Goal: Information Seeking & Learning: Compare options

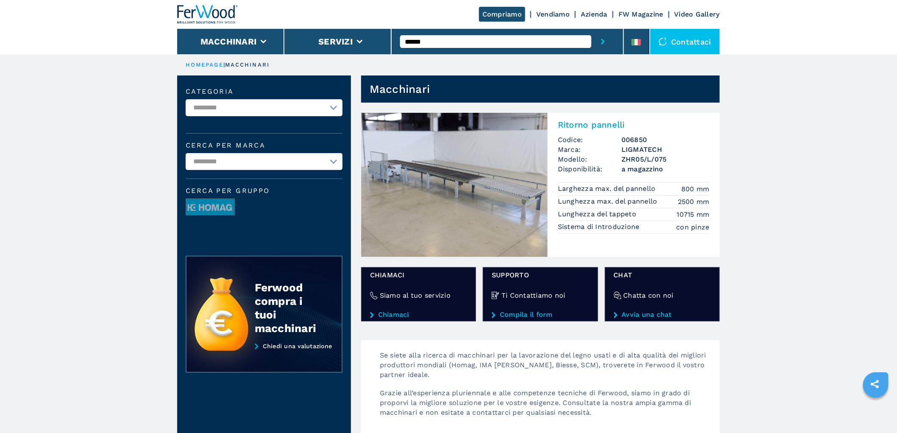
drag, startPoint x: 424, startPoint y: 45, endPoint x: 366, endPoint y: 61, distance: 60.6
click at [366, 61] on div "**********" at bounding box center [448, 412] width 897 height 824
type input "******"
click at [591, 29] on button "submit-button" at bounding box center [602, 41] width 23 height 25
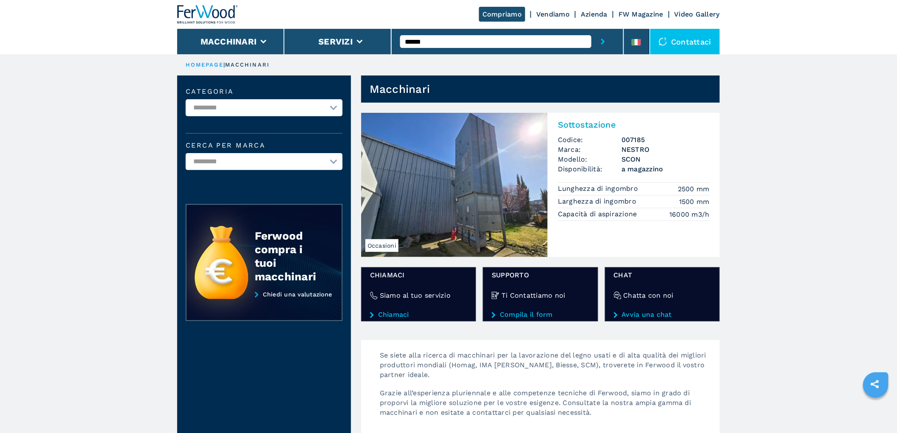
click at [581, 121] on h2 "Sottostazione" at bounding box center [634, 124] width 152 height 10
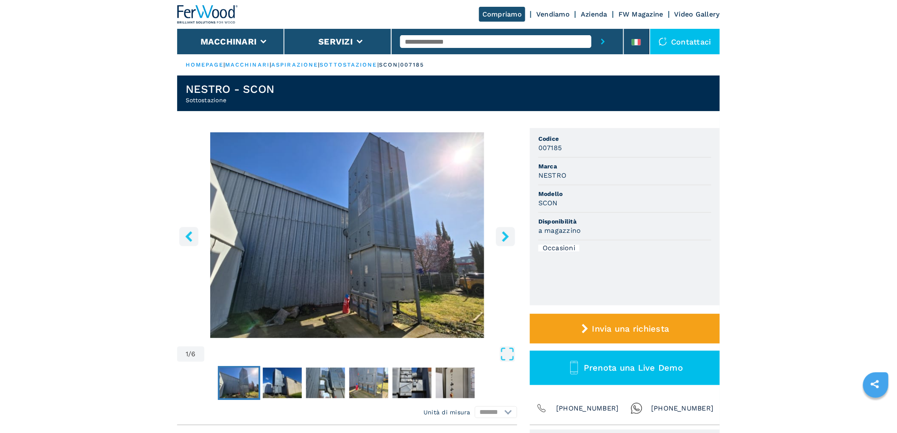
click at [505, 236] on icon "right-button" at bounding box center [505, 236] width 11 height 11
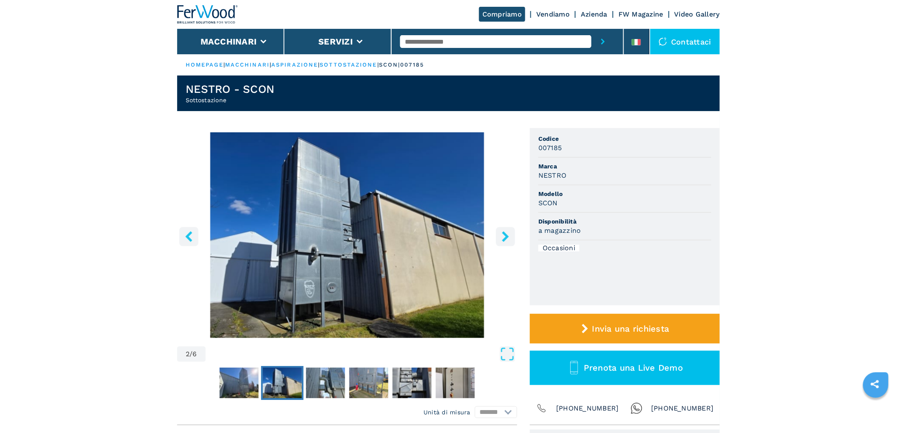
click at [505, 236] on icon "right-button" at bounding box center [505, 236] width 11 height 11
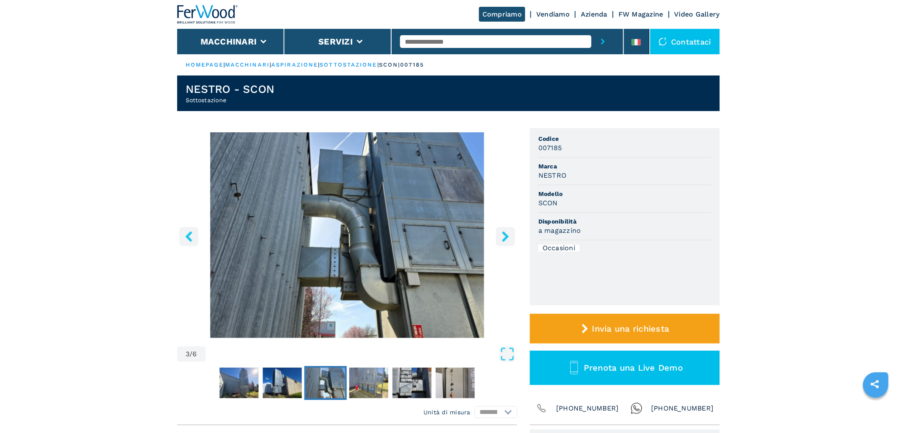
click at [505, 236] on icon "right-button" at bounding box center [505, 236] width 11 height 11
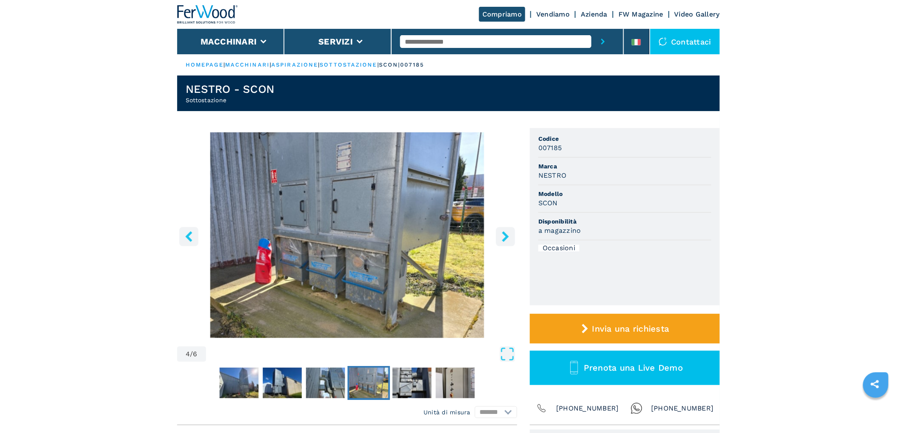
click at [505, 236] on icon "right-button" at bounding box center [505, 236] width 11 height 11
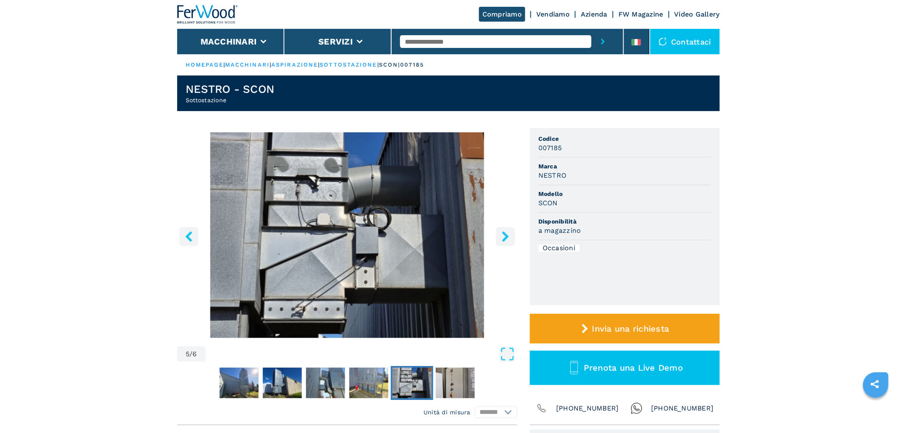
click at [505, 236] on icon "right-button" at bounding box center [505, 236] width 11 height 11
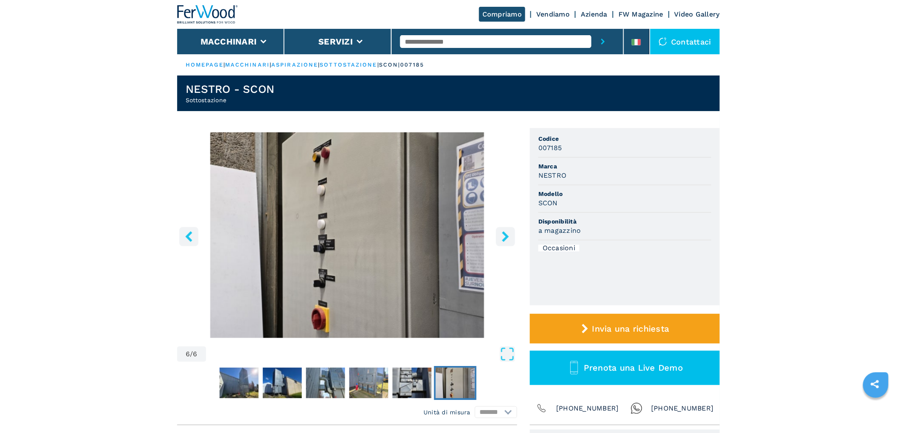
click at [505, 236] on icon "right-button" at bounding box center [505, 236] width 11 height 11
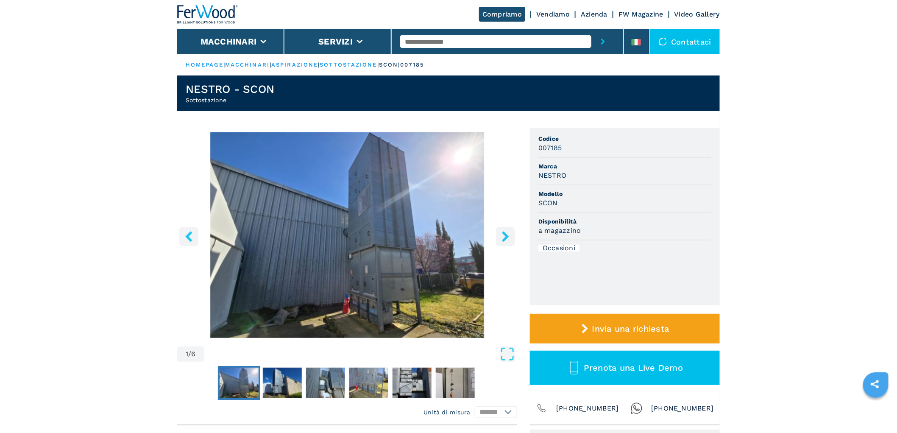
click at [505, 236] on icon "right-button" at bounding box center [505, 236] width 11 height 11
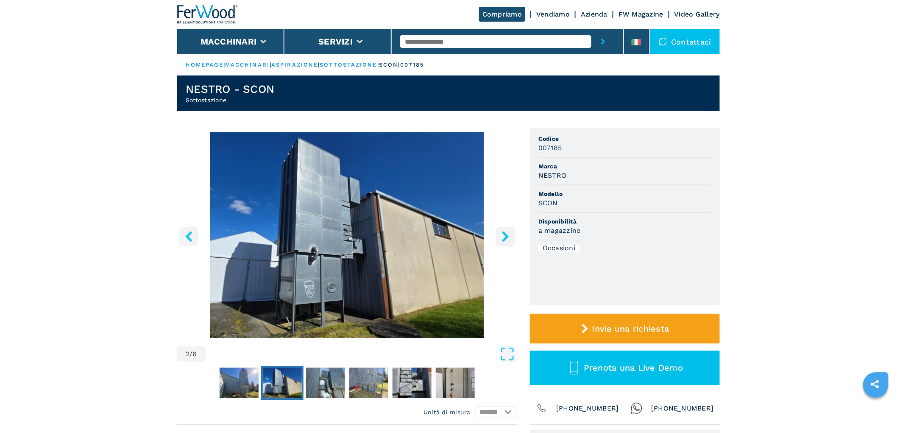
click at [420, 37] on input "text" at bounding box center [495, 41] width 191 height 13
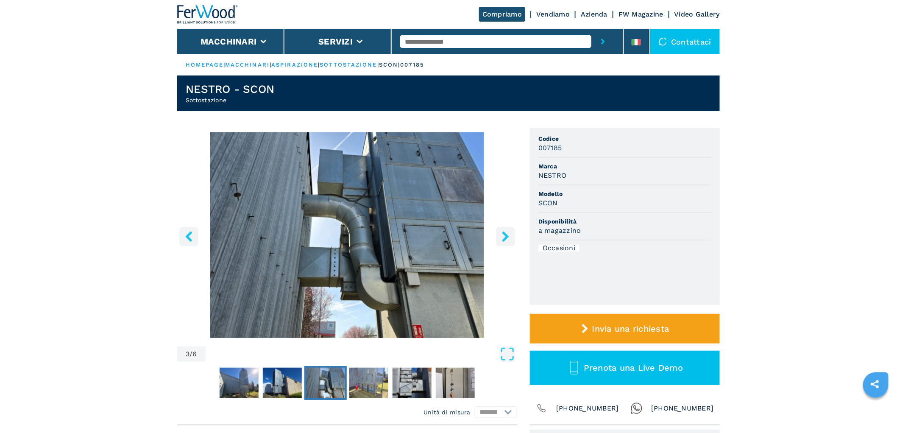
click at [431, 41] on input "text" at bounding box center [495, 41] width 191 height 13
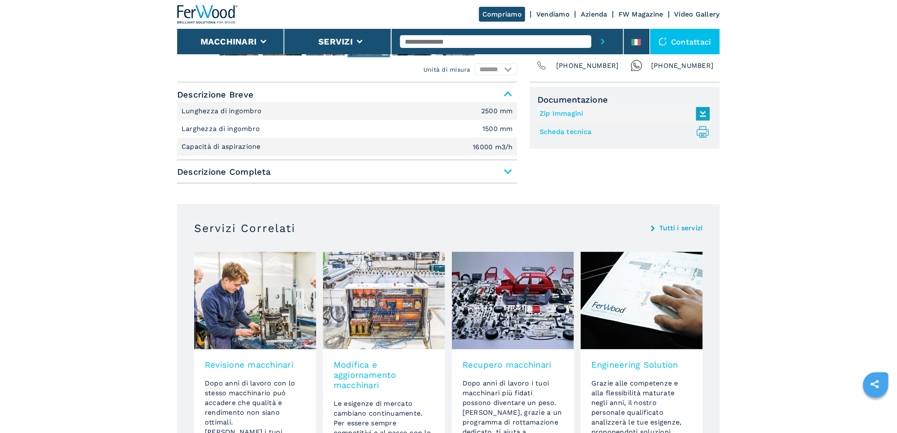
scroll to position [378, 0]
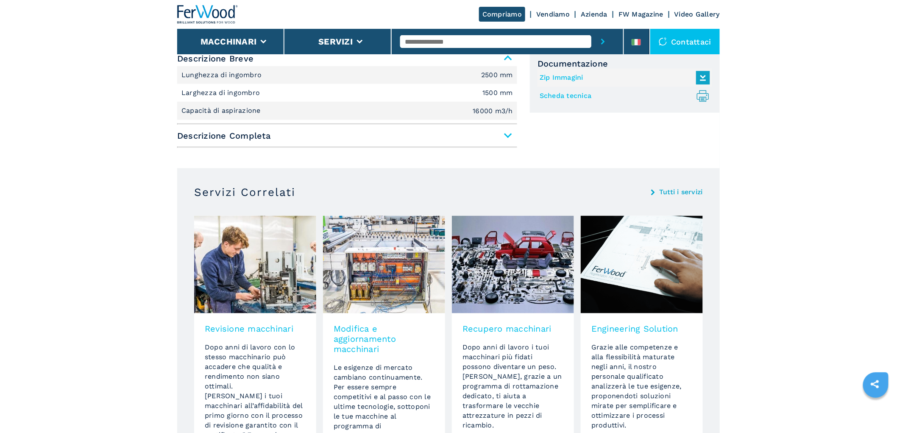
click at [591, 29] on button "submit-button" at bounding box center [602, 41] width 23 height 25
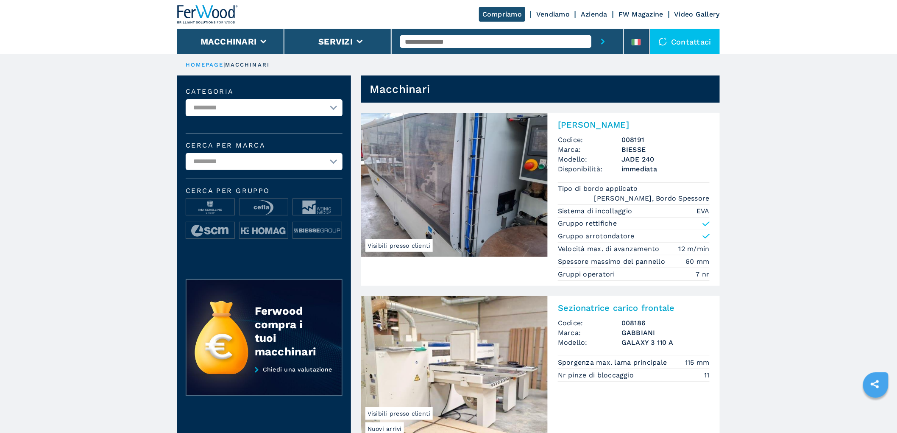
click at [508, 45] on input "text" at bounding box center [495, 41] width 191 height 13
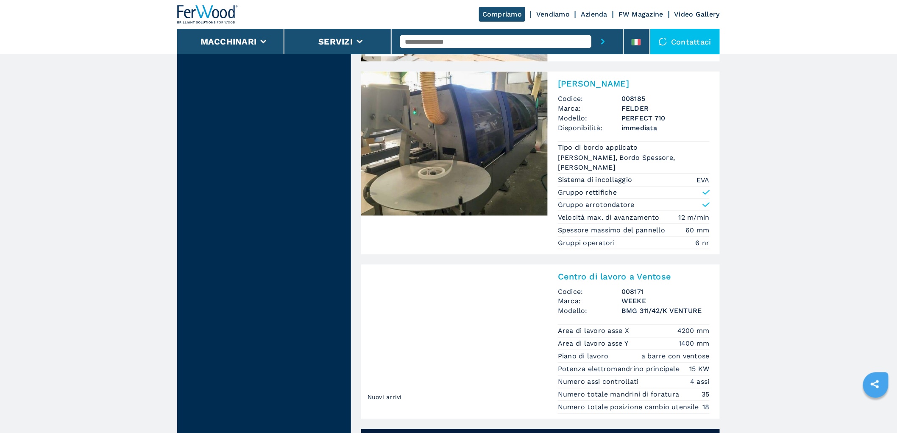
click at [591, 29] on button "submit-button" at bounding box center [602, 41] width 23 height 25
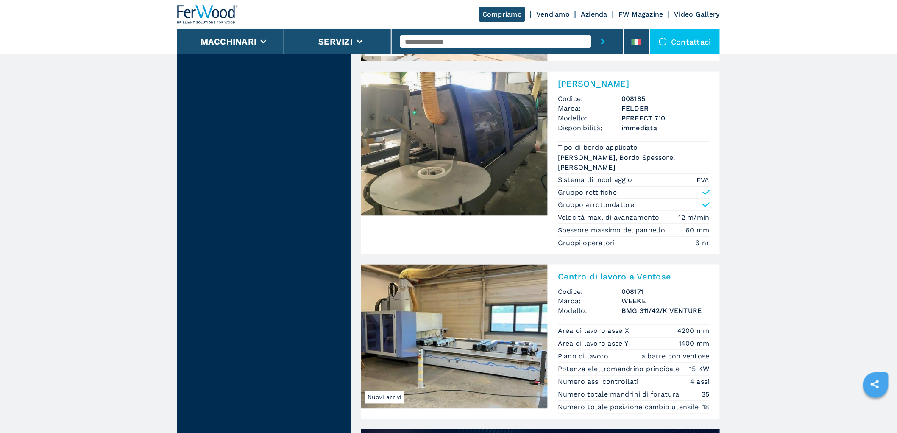
drag, startPoint x: 522, startPoint y: 44, endPoint x: 514, endPoint y: 36, distance: 11.7
click at [522, 44] on input "text" at bounding box center [495, 41] width 191 height 13
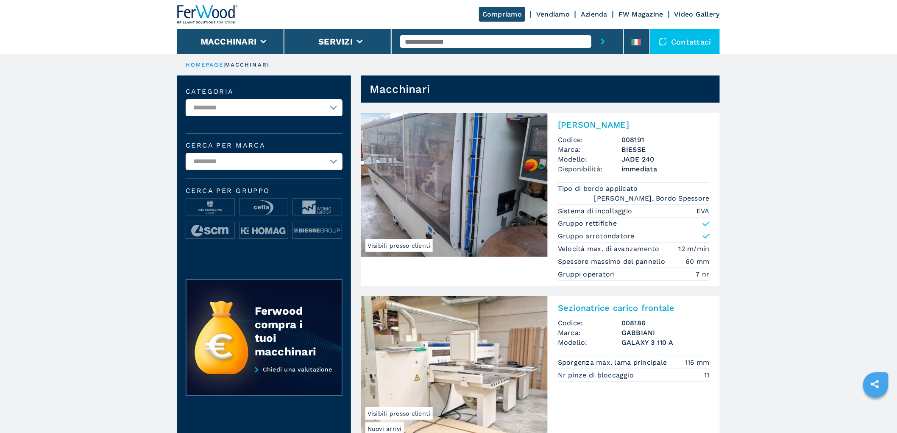
click at [508, 37] on input "text" at bounding box center [495, 41] width 191 height 13
click at [488, 45] on input "text" at bounding box center [495, 41] width 191 height 13
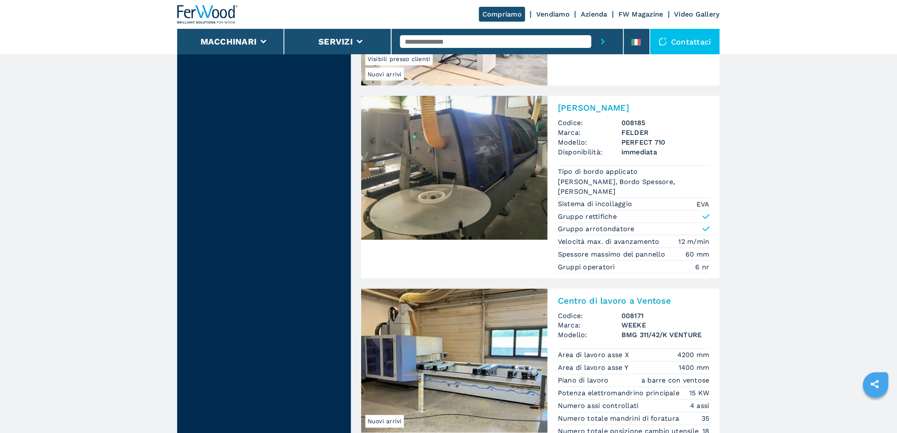
scroll to position [378, 0]
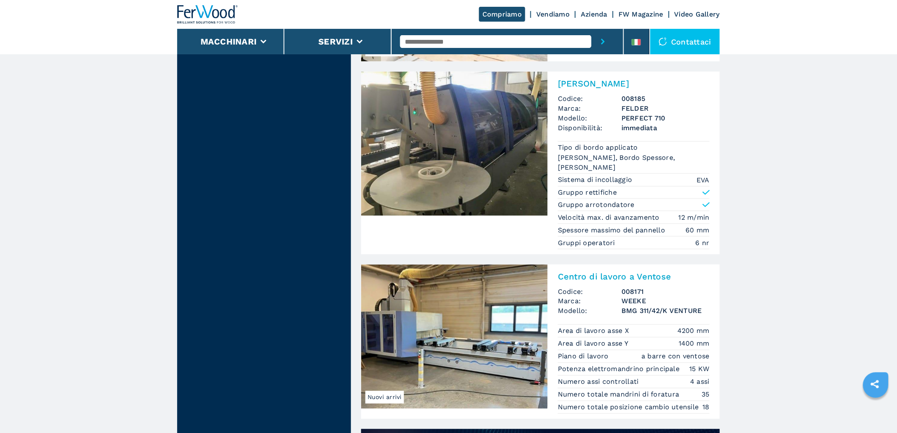
click at [467, 39] on input "text" at bounding box center [495, 41] width 191 height 13
click at [591, 29] on button "submit-button" at bounding box center [602, 41] width 23 height 25
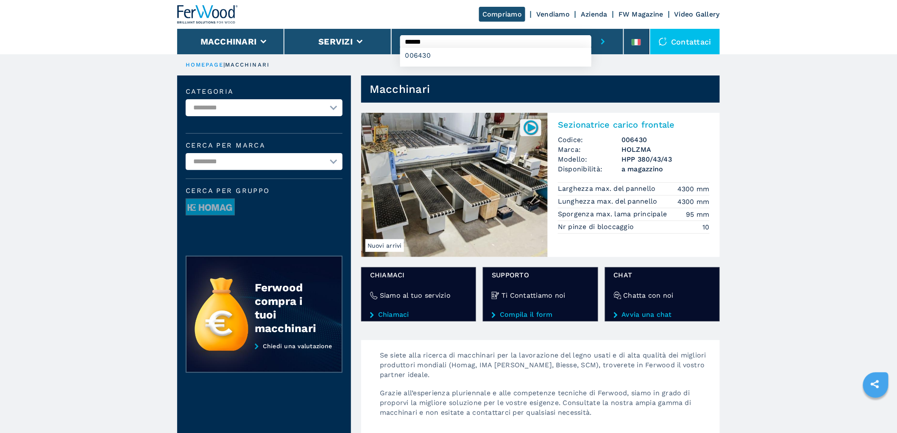
drag, startPoint x: 440, startPoint y: 43, endPoint x: 418, endPoint y: 47, distance: 22.4
click at [418, 47] on input "******" at bounding box center [495, 41] width 191 height 13
type input "******"
click at [591, 29] on button "submit-button" at bounding box center [602, 41] width 23 height 25
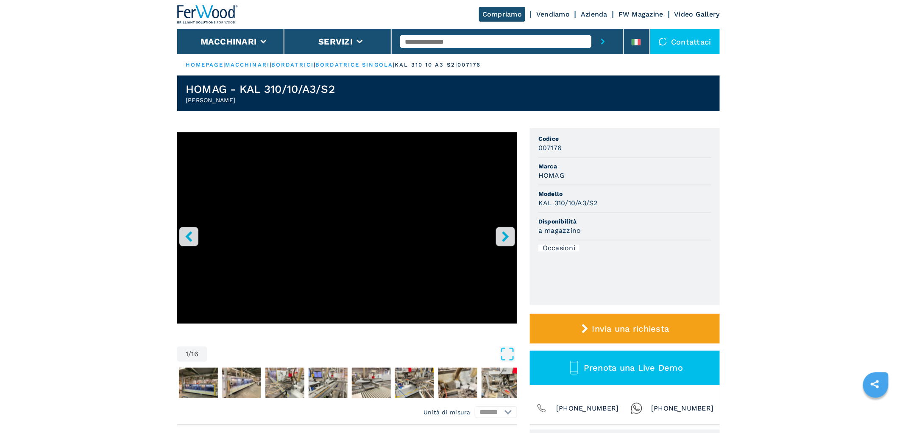
click at [505, 233] on icon "right-button" at bounding box center [505, 236] width 7 height 11
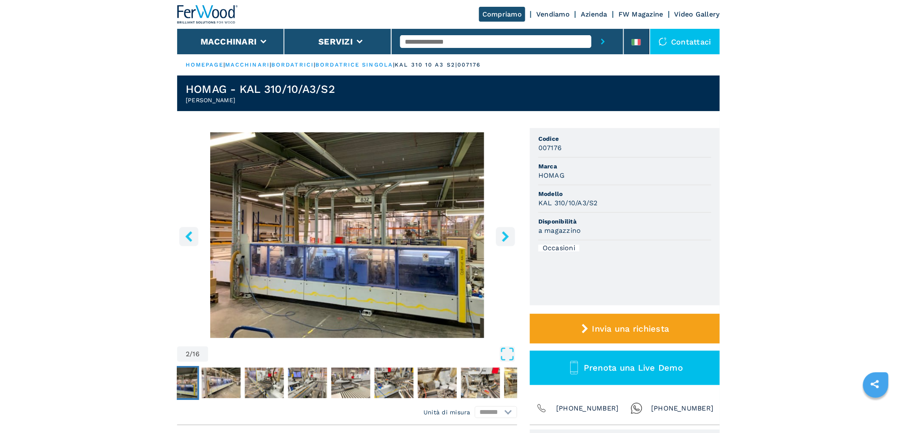
click at [505, 233] on icon "right-button" at bounding box center [505, 236] width 7 height 11
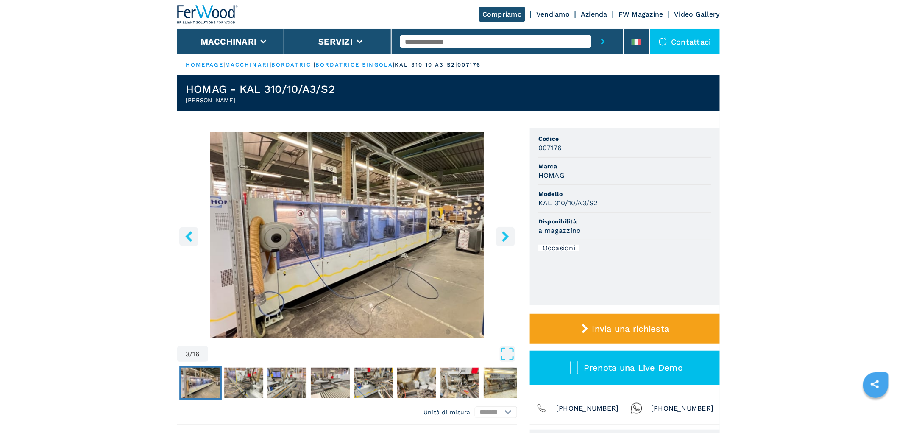
click at [505, 233] on icon "right-button" at bounding box center [505, 236] width 7 height 11
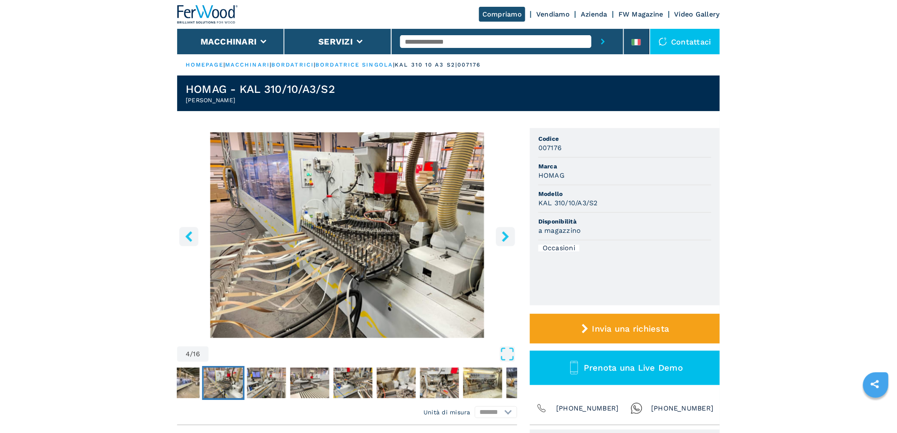
click at [506, 233] on icon "right-button" at bounding box center [505, 236] width 11 height 11
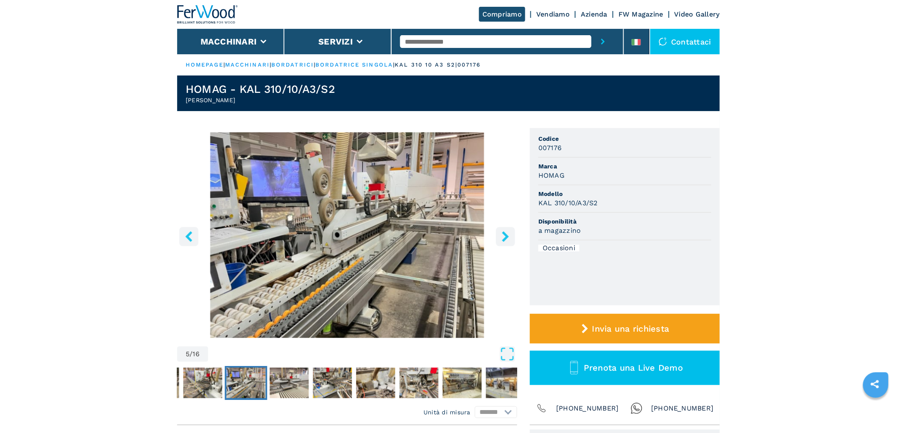
click at [508, 233] on icon "right-button" at bounding box center [505, 236] width 11 height 11
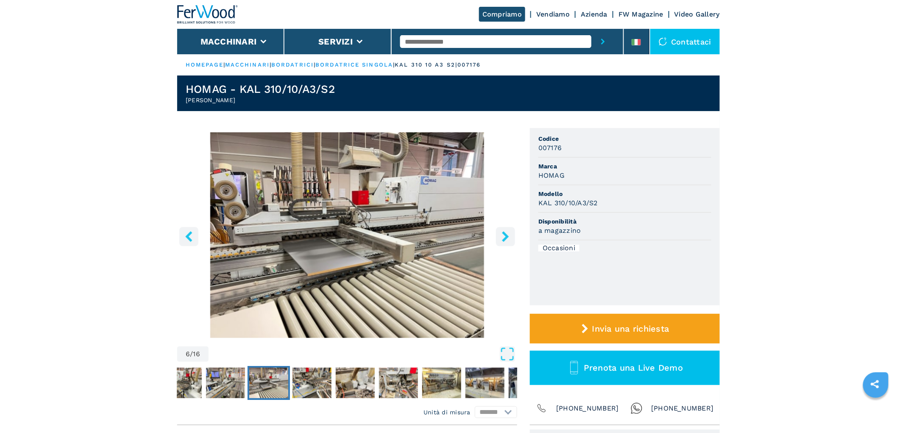
click at [508, 233] on icon "right-button" at bounding box center [505, 236] width 11 height 11
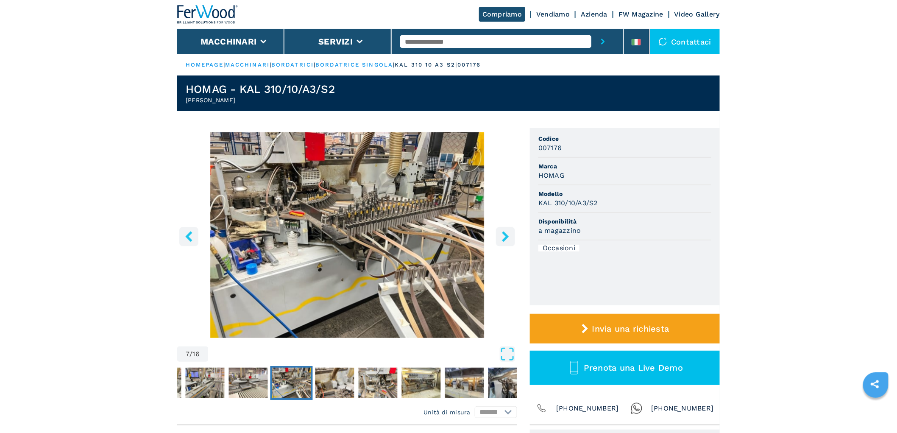
click at [508, 233] on icon "right-button" at bounding box center [505, 236] width 11 height 11
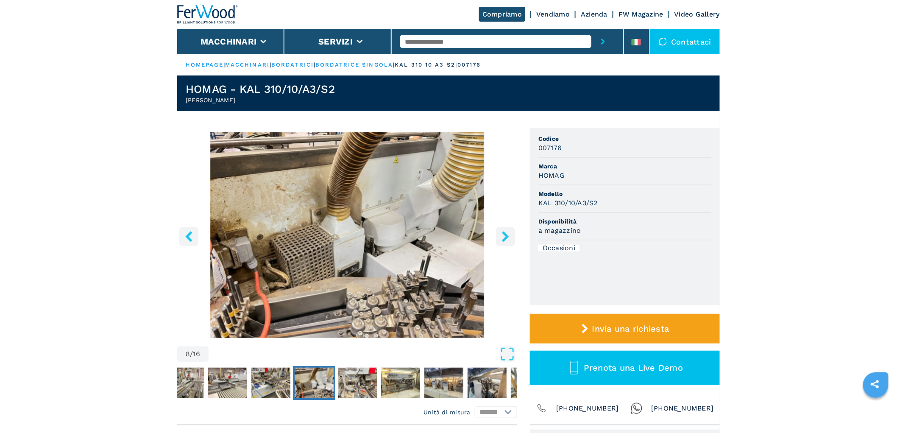
click at [508, 233] on icon "right-button" at bounding box center [505, 236] width 11 height 11
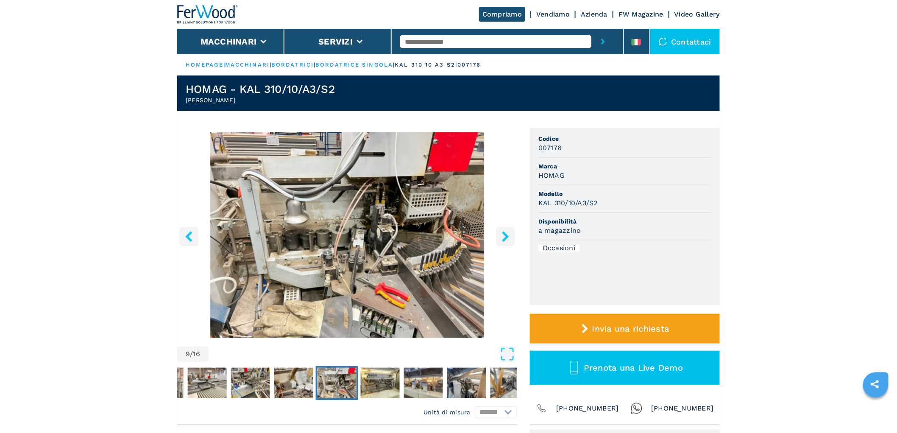
click at [508, 233] on icon "right-button" at bounding box center [505, 236] width 11 height 11
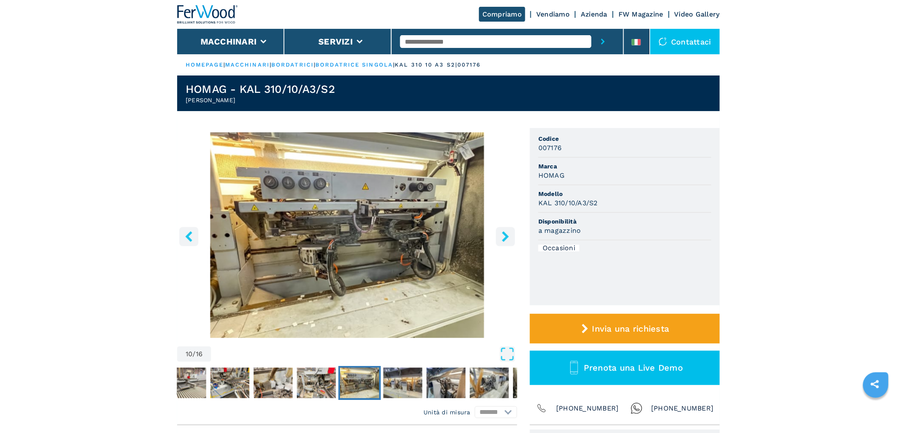
click at [508, 233] on icon "right-button" at bounding box center [505, 236] width 11 height 11
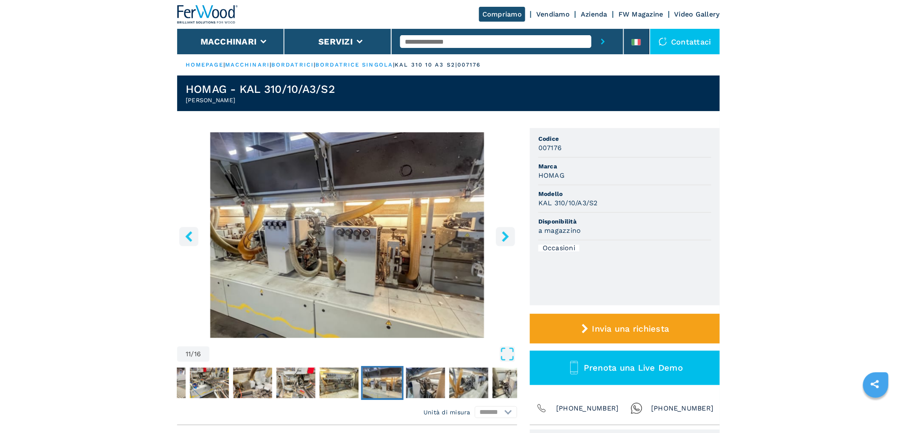
click at [508, 233] on icon "right-button" at bounding box center [505, 236] width 11 height 11
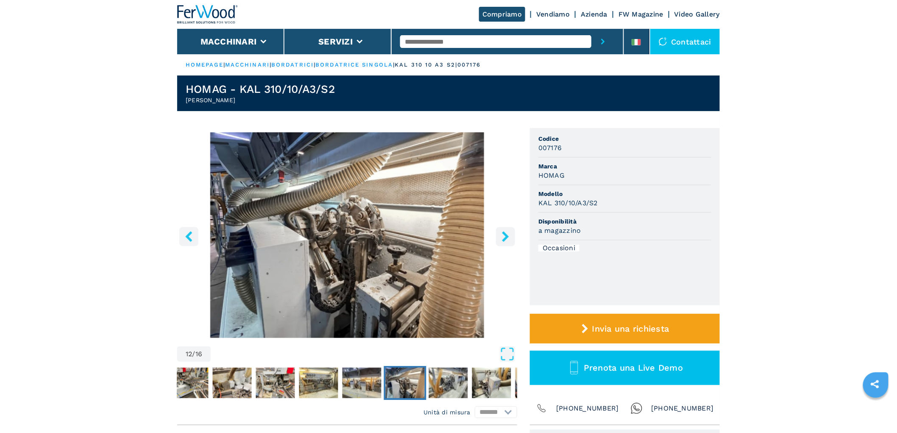
click at [508, 233] on icon "right-button" at bounding box center [505, 236] width 11 height 11
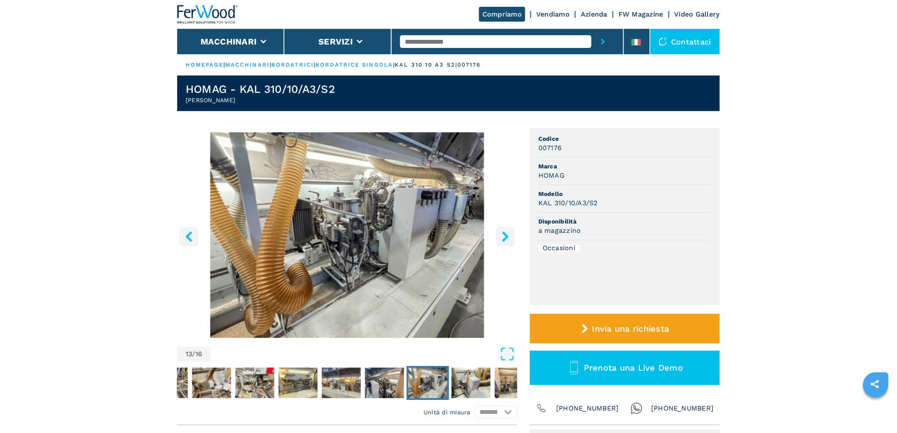
click at [508, 233] on icon "right-button" at bounding box center [505, 236] width 11 height 11
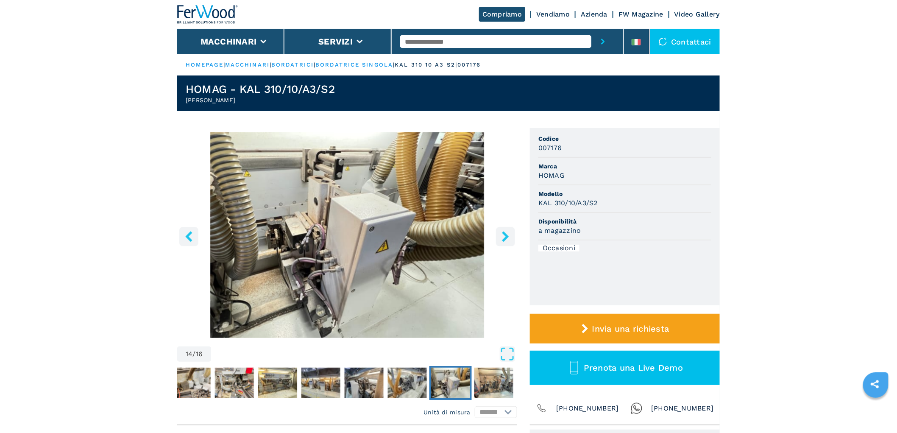
click at [508, 233] on icon "right-button" at bounding box center [505, 236] width 11 height 11
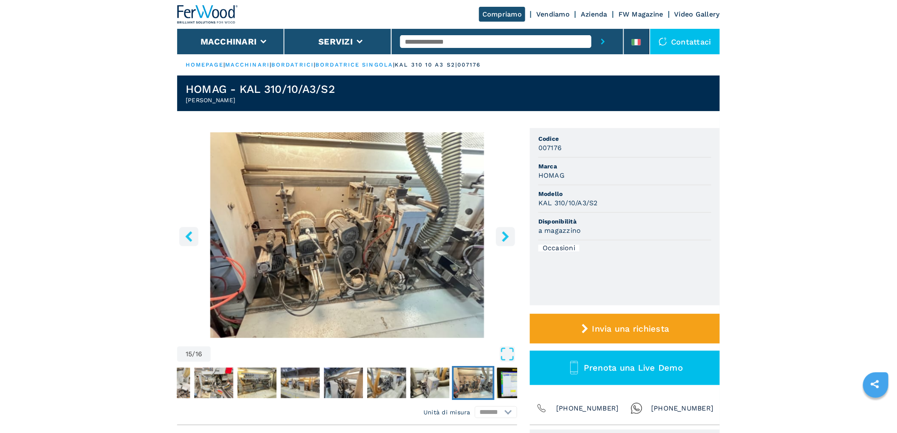
click at [508, 233] on icon "right-button" at bounding box center [505, 236] width 11 height 11
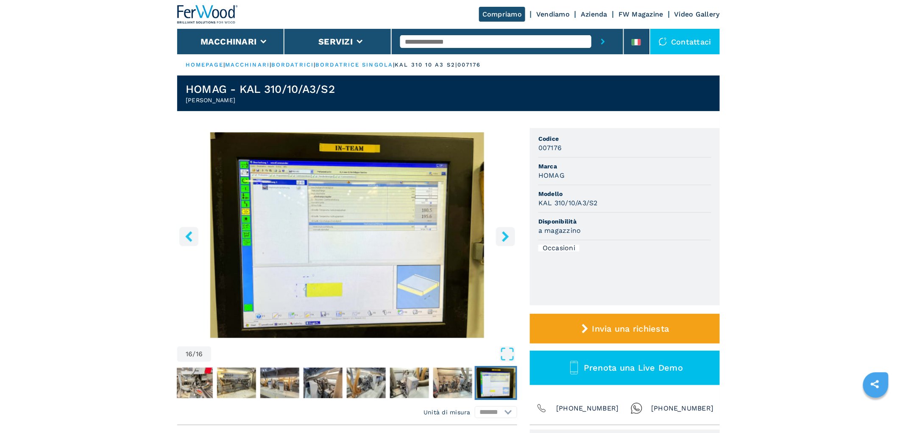
click at [196, 242] on button "left-button" at bounding box center [188, 236] width 19 height 19
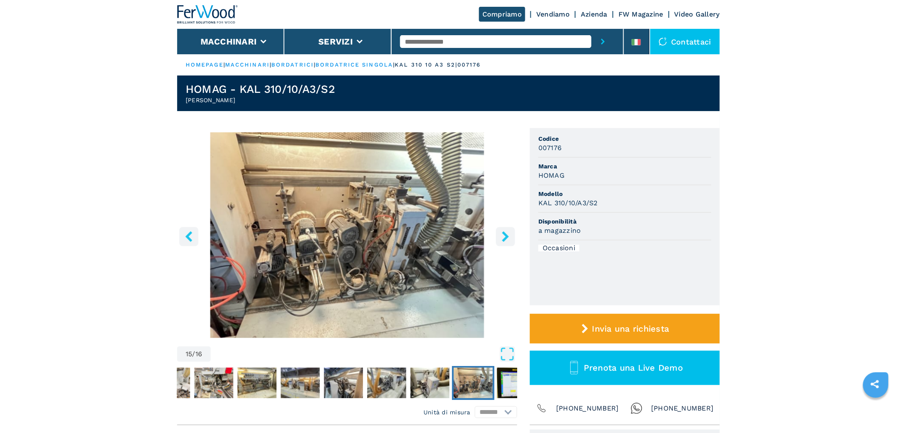
click at [187, 235] on icon "left-button" at bounding box center [188, 236] width 7 height 11
click at [188, 235] on icon "left-button" at bounding box center [188, 236] width 7 height 11
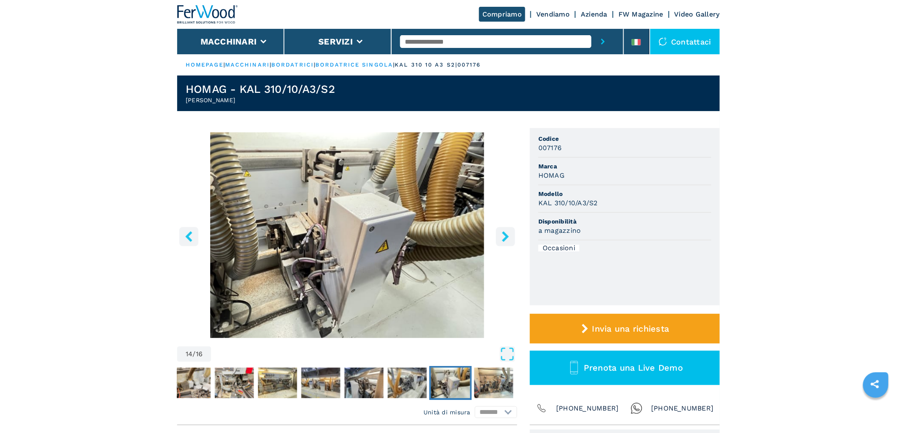
click at [189, 234] on icon "left-button" at bounding box center [188, 236] width 7 height 11
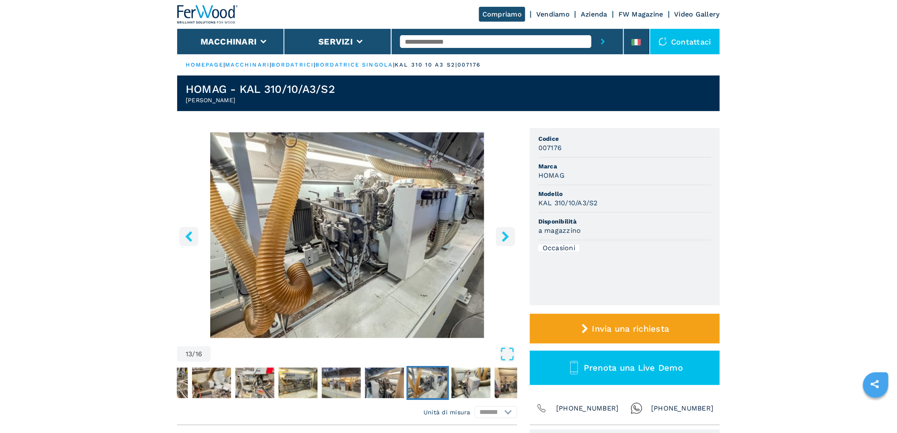
click at [189, 236] on icon "left-button" at bounding box center [188, 236] width 11 height 11
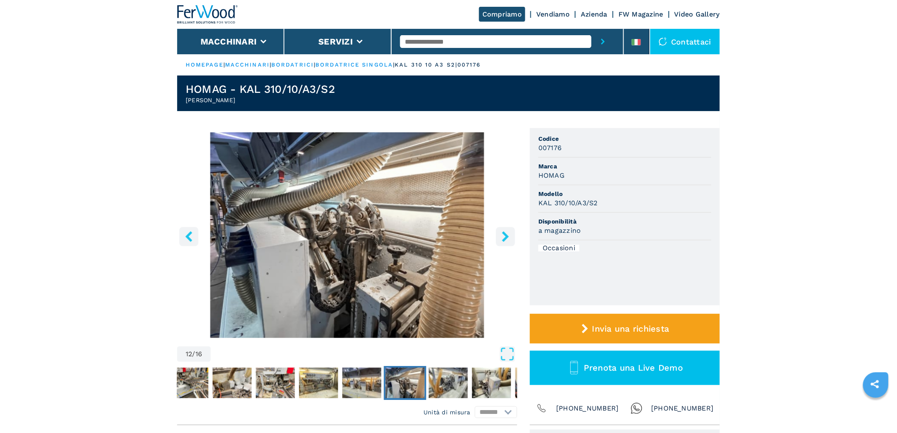
click at [189, 236] on icon "left-button" at bounding box center [188, 236] width 11 height 11
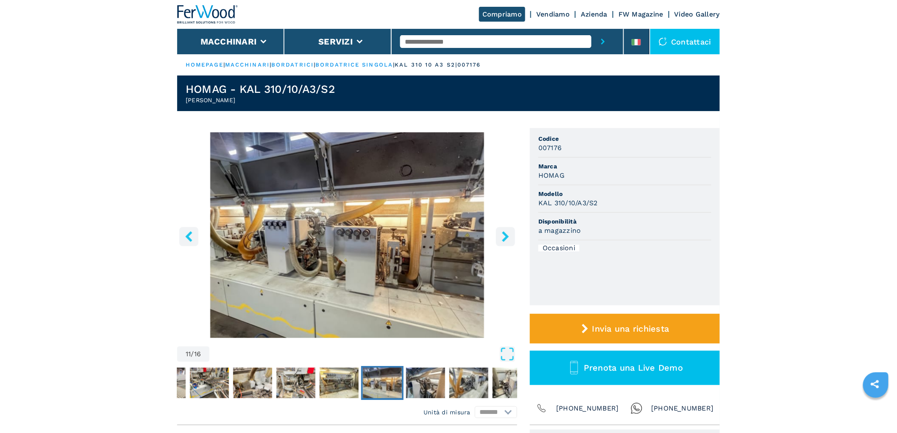
click at [190, 236] on icon "left-button" at bounding box center [188, 236] width 11 height 11
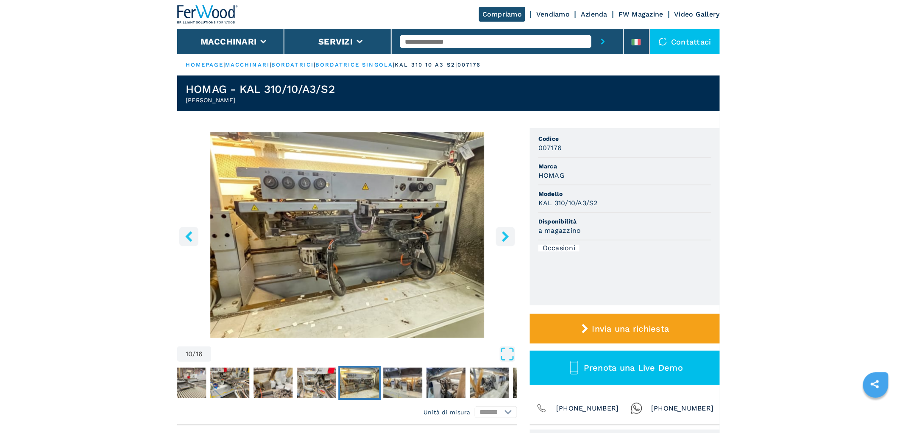
click at [190, 236] on icon "left-button" at bounding box center [188, 236] width 11 height 11
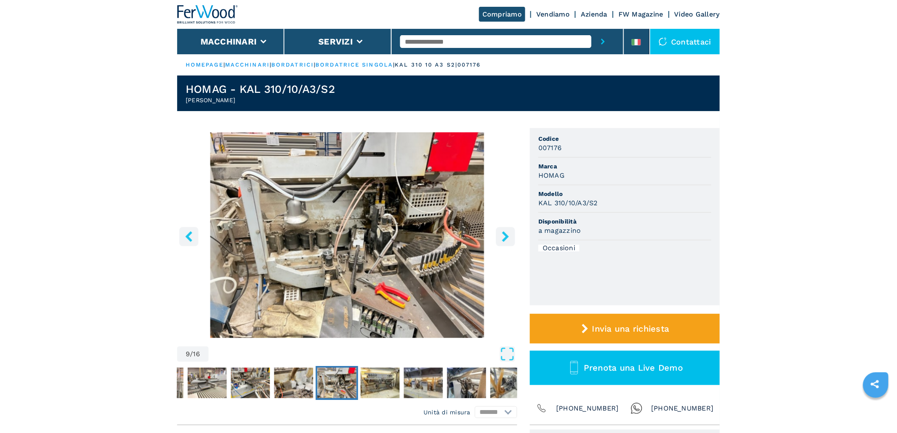
click at [190, 236] on icon "left-button" at bounding box center [188, 236] width 11 height 11
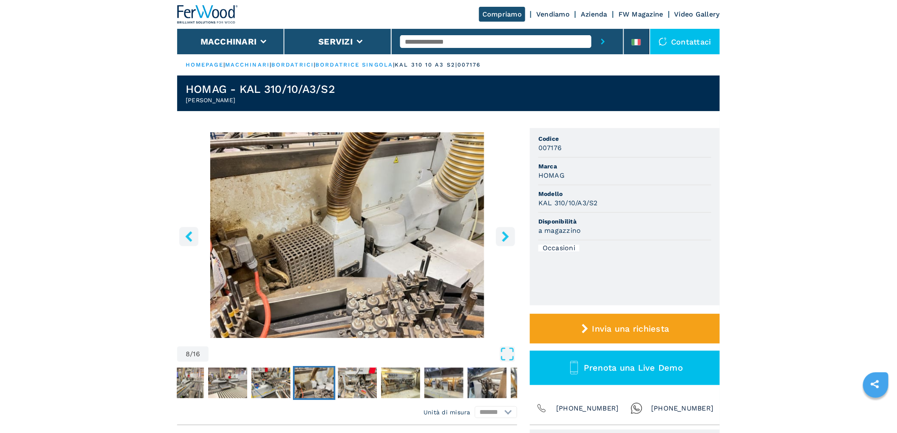
click at [190, 236] on icon "left-button" at bounding box center [188, 236] width 11 height 11
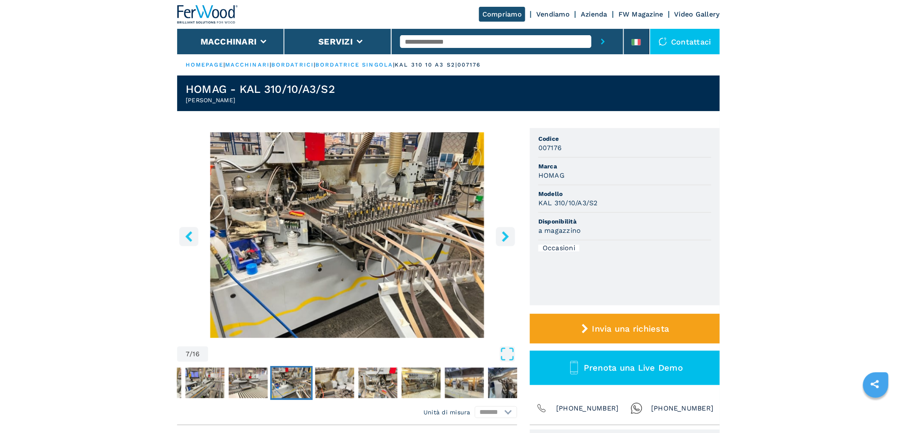
click at [190, 236] on icon "left-button" at bounding box center [188, 236] width 11 height 11
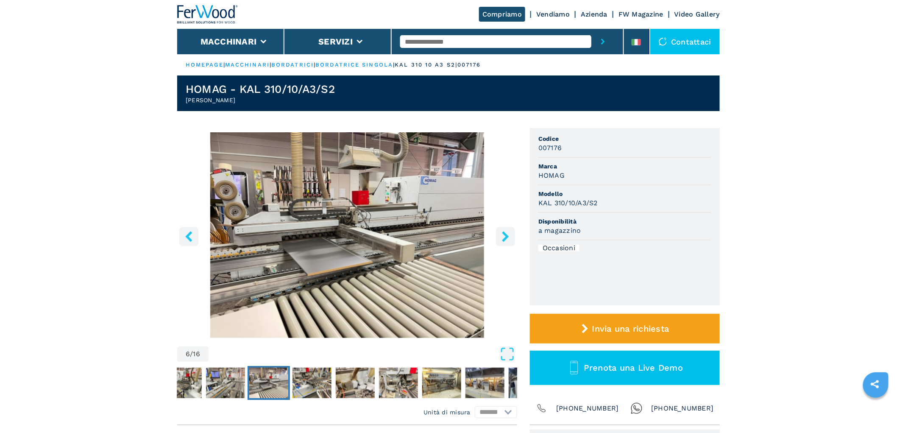
click at [471, 36] on input "text" at bounding box center [495, 41] width 191 height 13
type input "******"
click at [591, 29] on button "submit-button" at bounding box center [602, 41] width 23 height 25
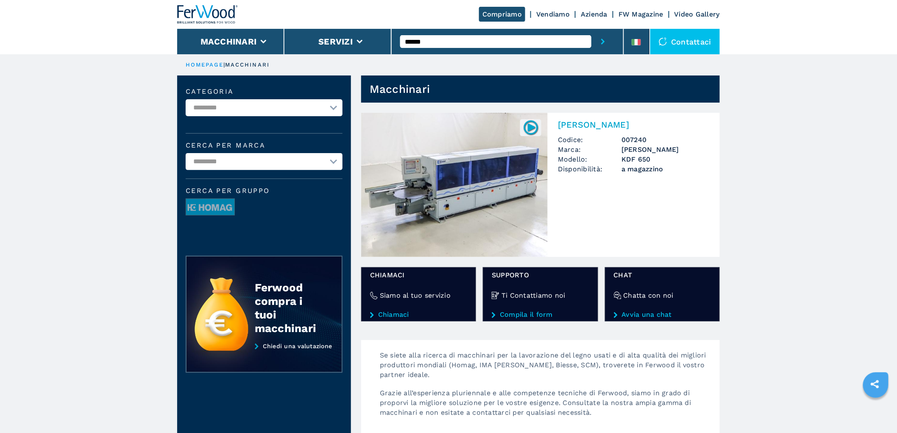
click at [534, 192] on img at bounding box center [454, 185] width 186 height 144
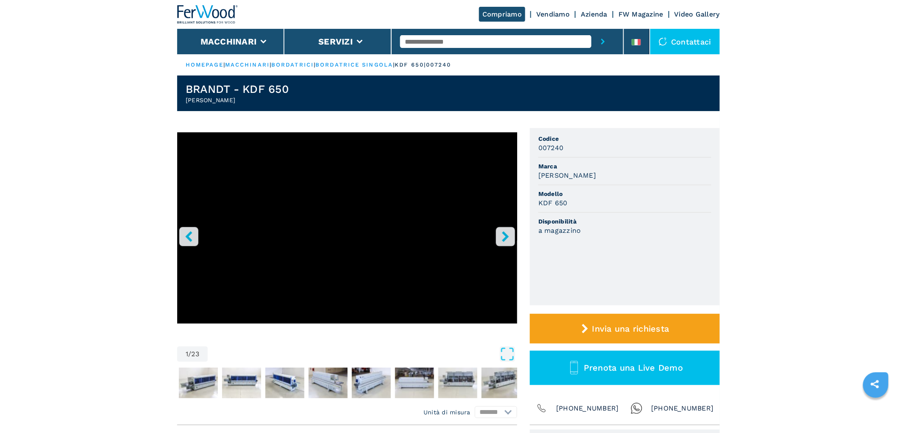
click at [510, 239] on icon "right-button" at bounding box center [505, 236] width 11 height 11
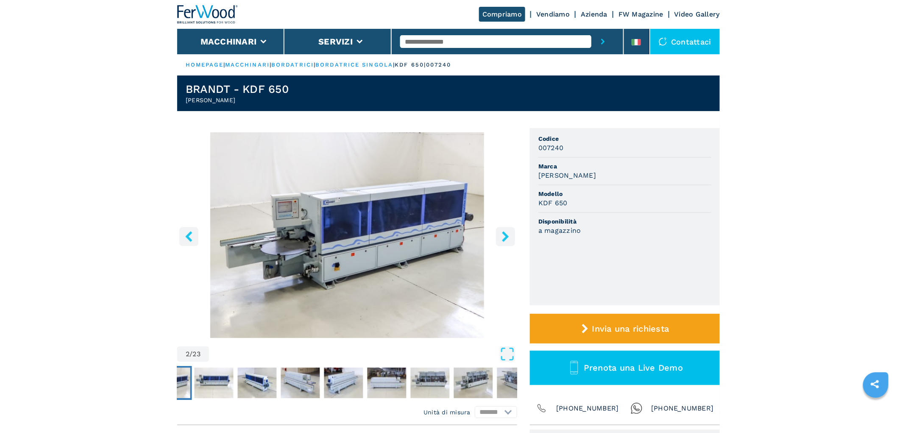
click at [506, 235] on icon "right-button" at bounding box center [505, 236] width 7 height 11
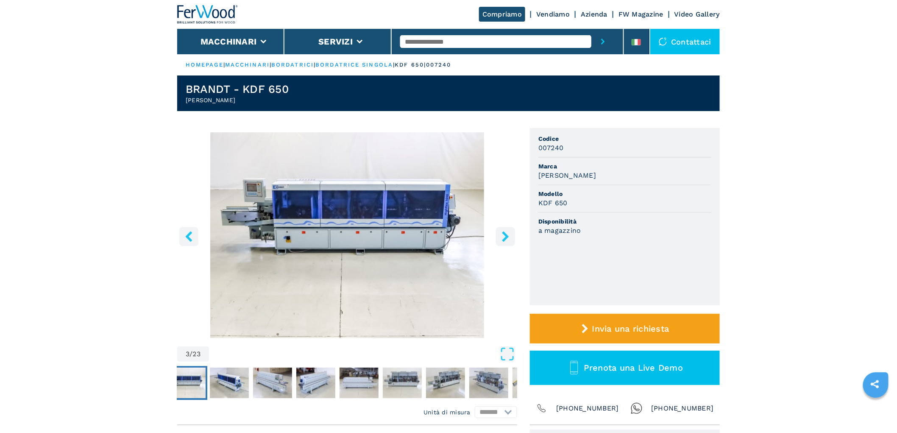
click at [505, 234] on icon "right-button" at bounding box center [505, 236] width 7 height 11
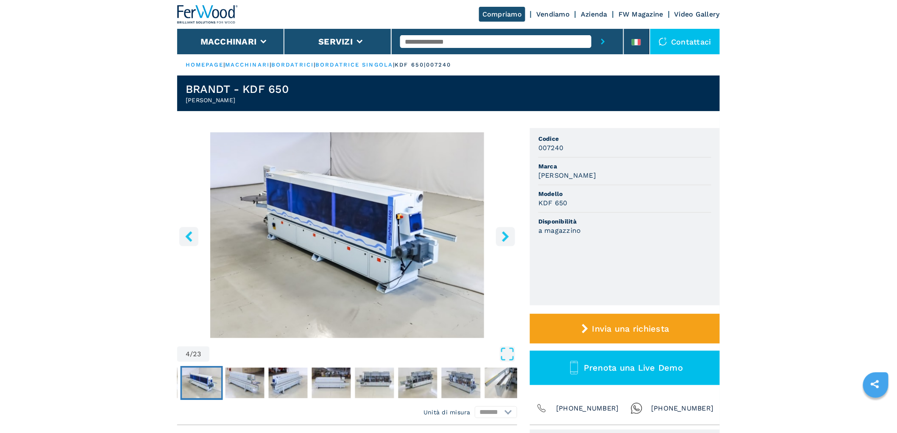
click at [505, 234] on icon "right-button" at bounding box center [505, 236] width 7 height 11
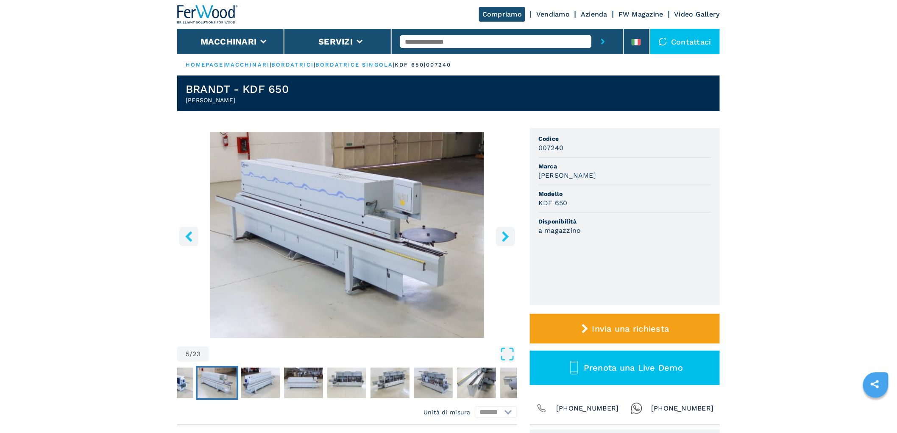
click at [505, 234] on icon "right-button" at bounding box center [505, 236] width 7 height 11
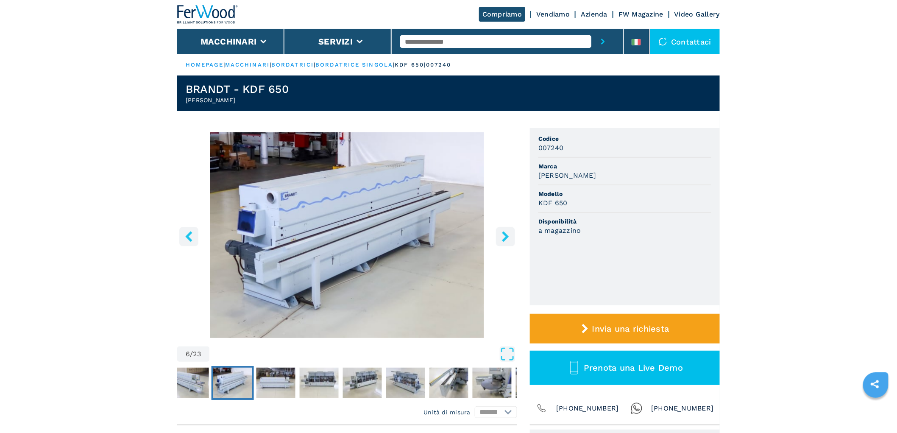
click at [505, 233] on icon "right-button" at bounding box center [505, 236] width 7 height 11
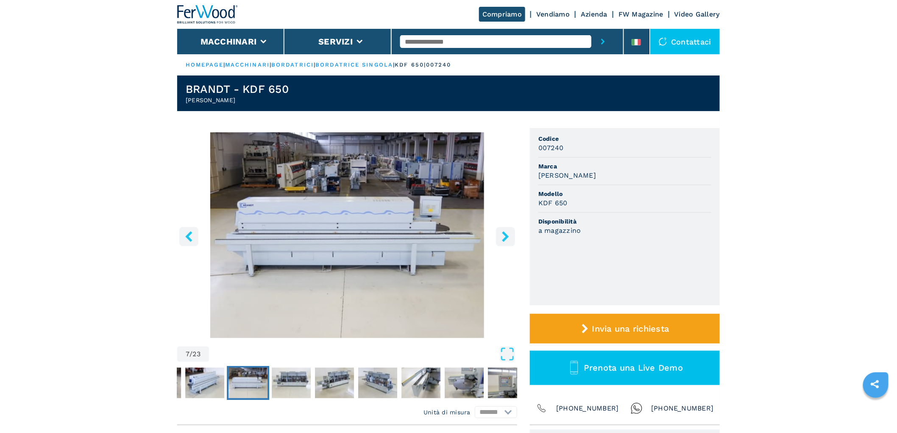
click at [505, 233] on icon "right-button" at bounding box center [505, 236] width 7 height 11
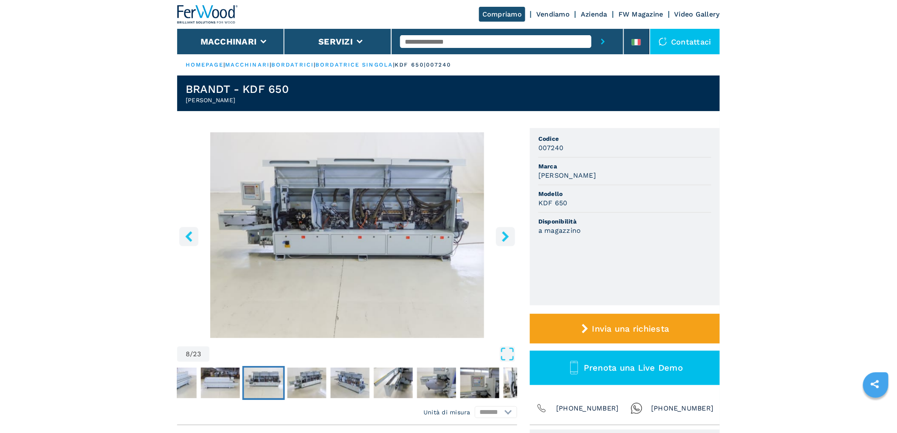
click at [505, 233] on icon "right-button" at bounding box center [505, 236] width 7 height 11
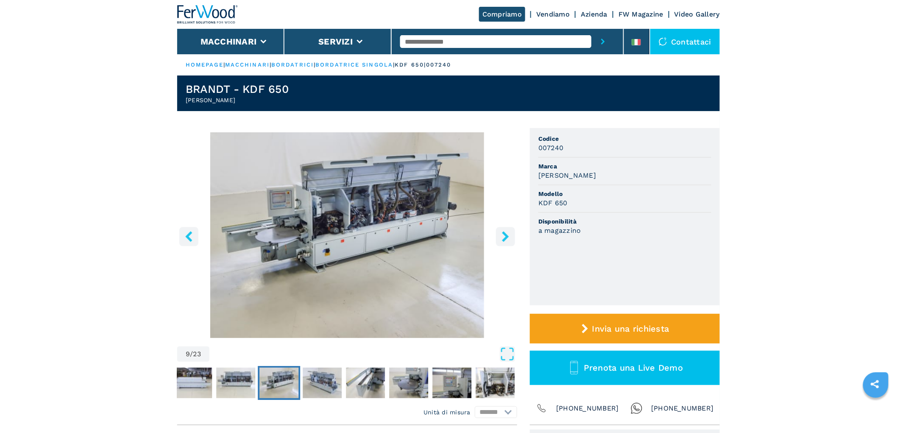
click at [433, 43] on input "text" at bounding box center [495, 41] width 191 height 13
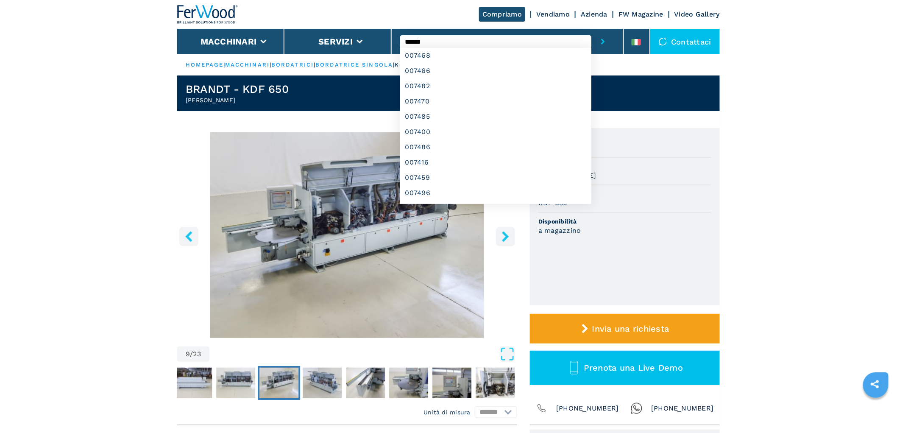
type input "******"
click at [591, 29] on button "submit-button" at bounding box center [602, 41] width 23 height 25
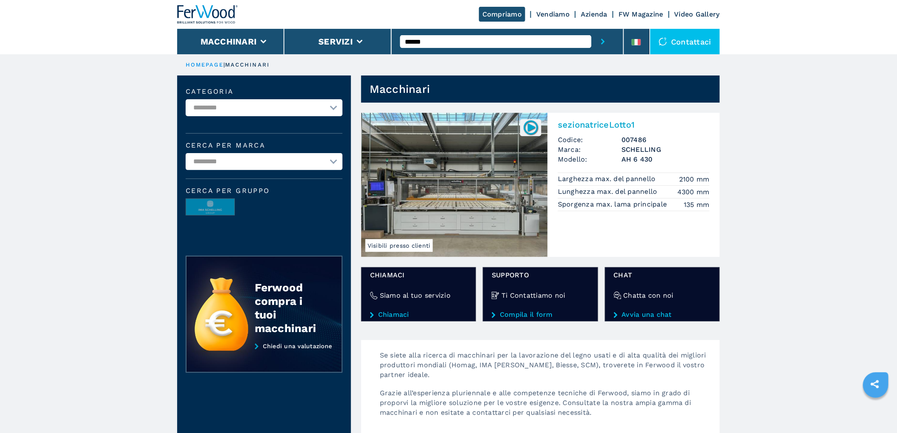
click at [476, 39] on input "******" at bounding box center [495, 41] width 191 height 13
click at [591, 29] on button "submit-button" at bounding box center [602, 41] width 23 height 25
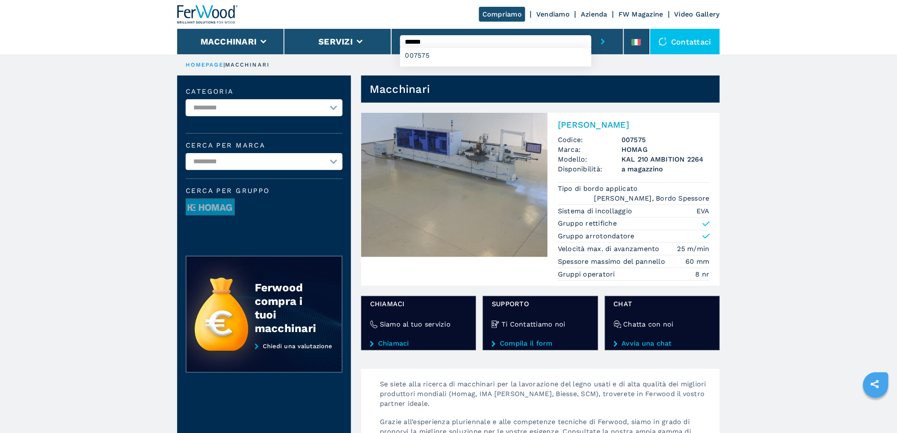
drag, startPoint x: 428, startPoint y: 42, endPoint x: 416, endPoint y: 44, distance: 12.8
click at [416, 44] on input "******" at bounding box center [495, 41] width 191 height 13
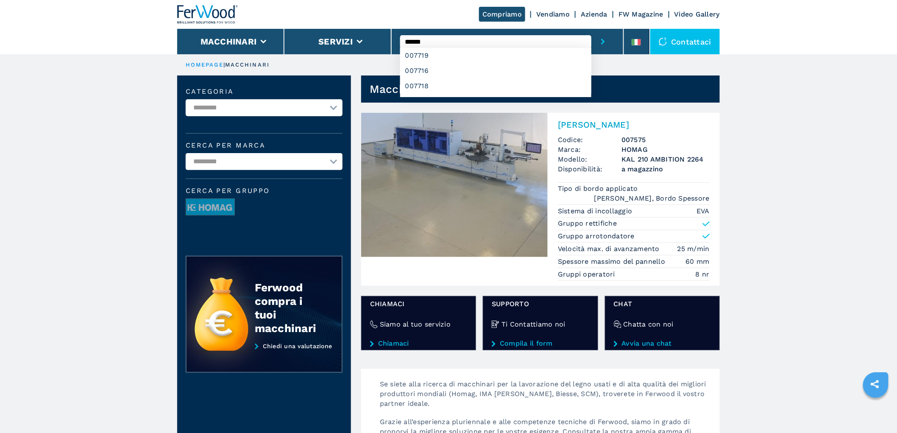
type input "******"
click at [591, 29] on button "submit-button" at bounding box center [602, 41] width 23 height 25
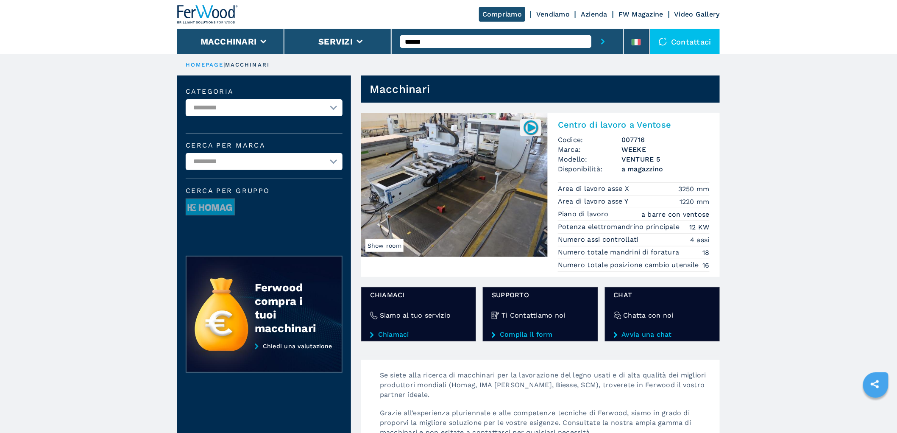
click at [607, 127] on h2 "Centro di lavoro a Ventose" at bounding box center [634, 124] width 152 height 10
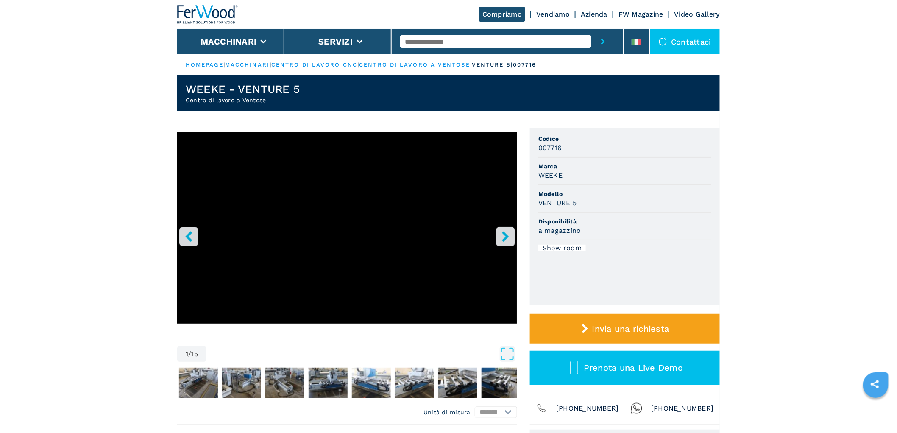
click at [505, 236] on icon "right-button" at bounding box center [505, 236] width 11 height 11
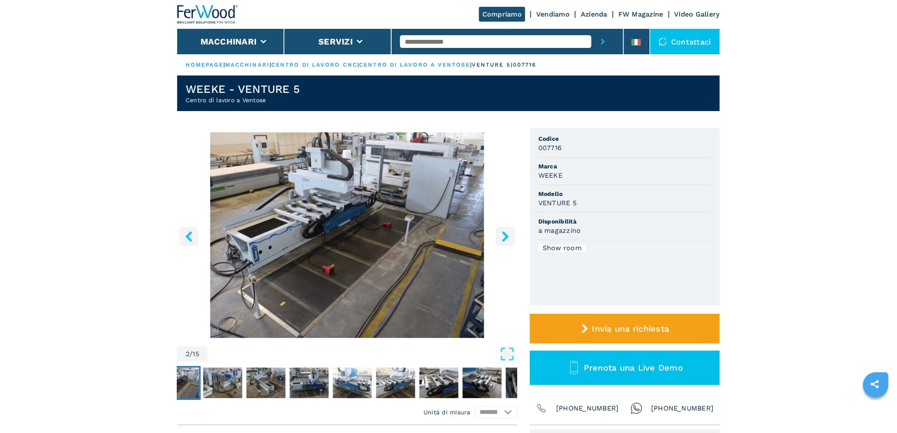
click at [505, 236] on icon "right-button" at bounding box center [505, 236] width 11 height 11
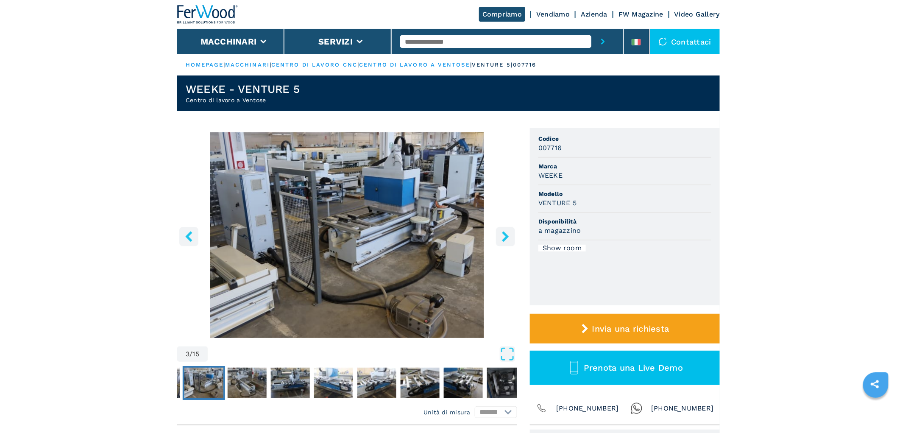
click at [505, 236] on icon "right-button" at bounding box center [505, 236] width 11 height 11
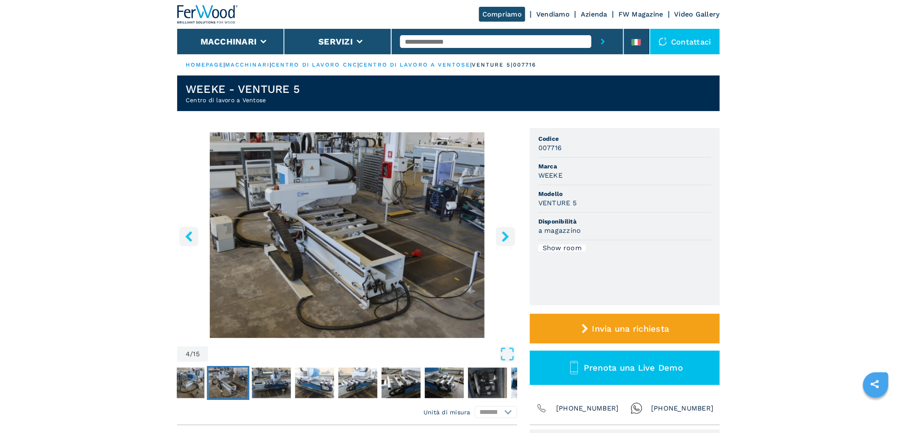
click at [505, 236] on icon "right-button" at bounding box center [505, 236] width 11 height 11
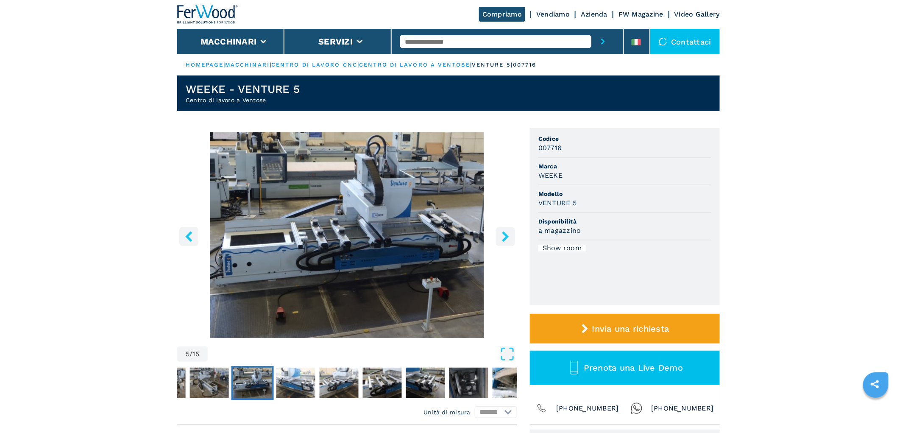
click at [505, 236] on icon "right-button" at bounding box center [505, 236] width 11 height 11
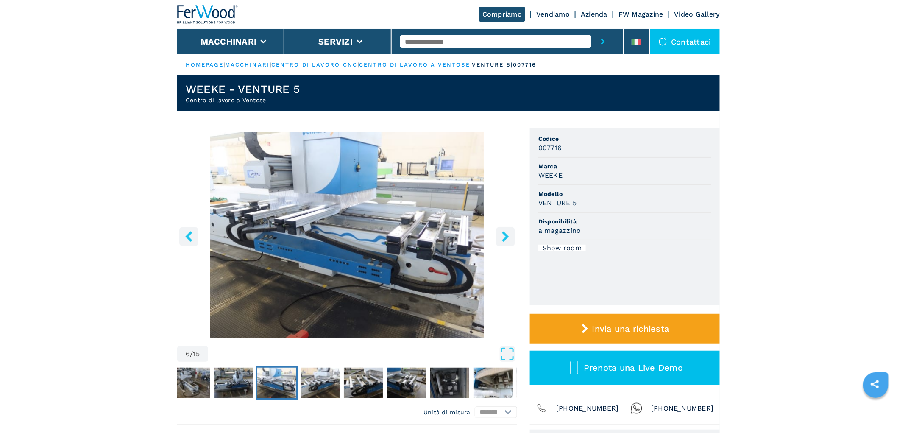
click at [505, 236] on icon "right-button" at bounding box center [505, 236] width 11 height 11
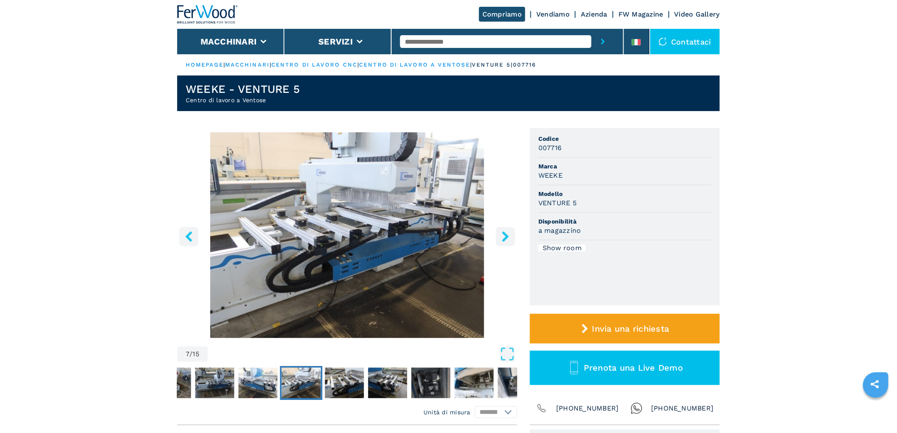
click at [505, 236] on icon "right-button" at bounding box center [505, 236] width 11 height 11
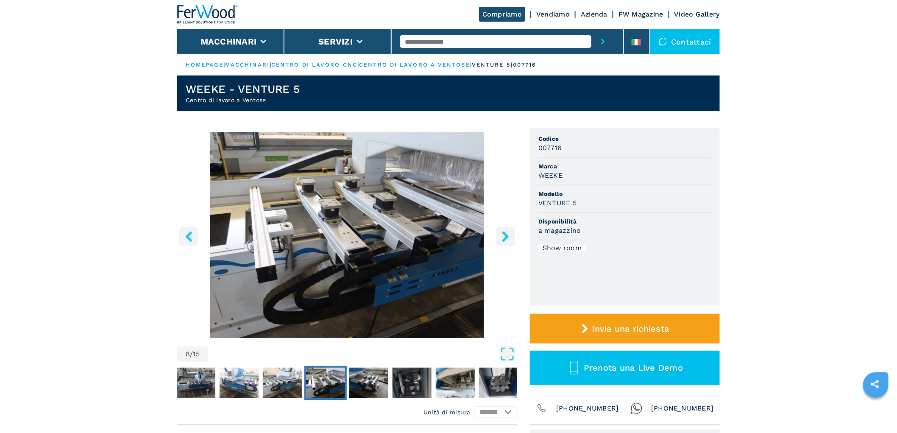
click at [505, 236] on icon "right-button" at bounding box center [505, 236] width 11 height 11
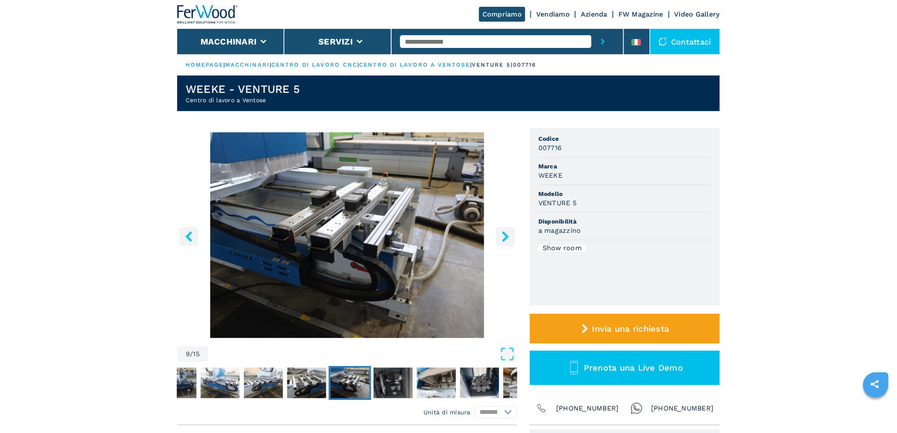
click at [505, 236] on icon "right-button" at bounding box center [505, 236] width 11 height 11
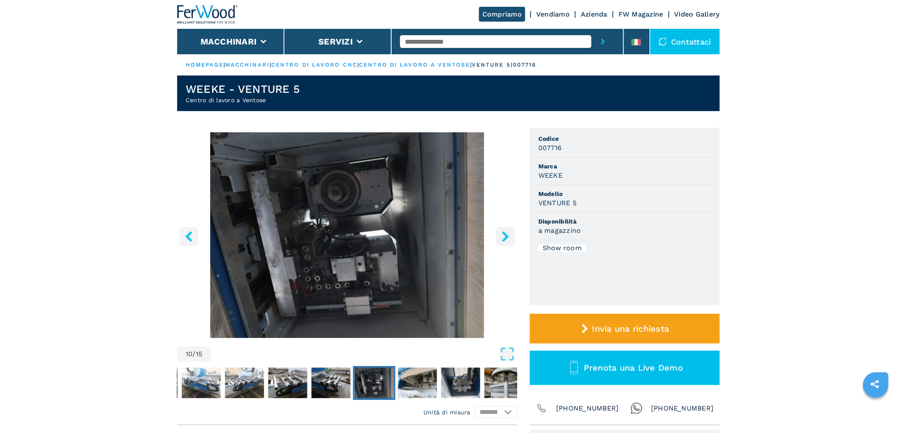
click at [505, 236] on icon "right-button" at bounding box center [505, 236] width 11 height 11
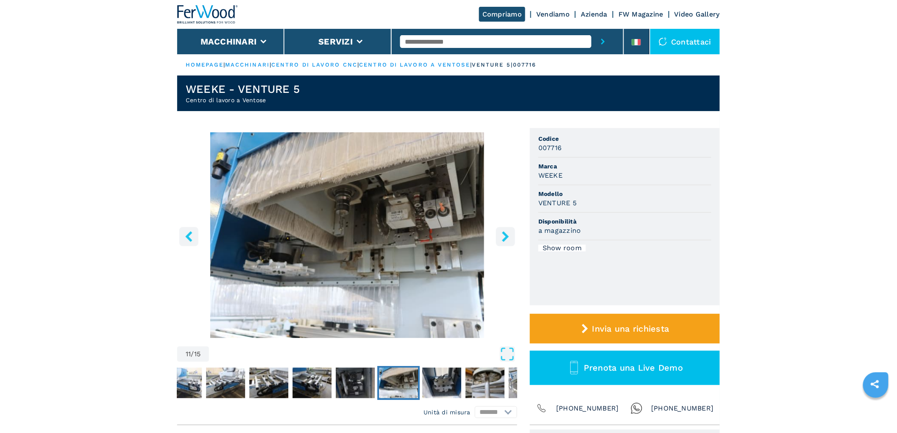
click at [505, 236] on icon "right-button" at bounding box center [505, 236] width 11 height 11
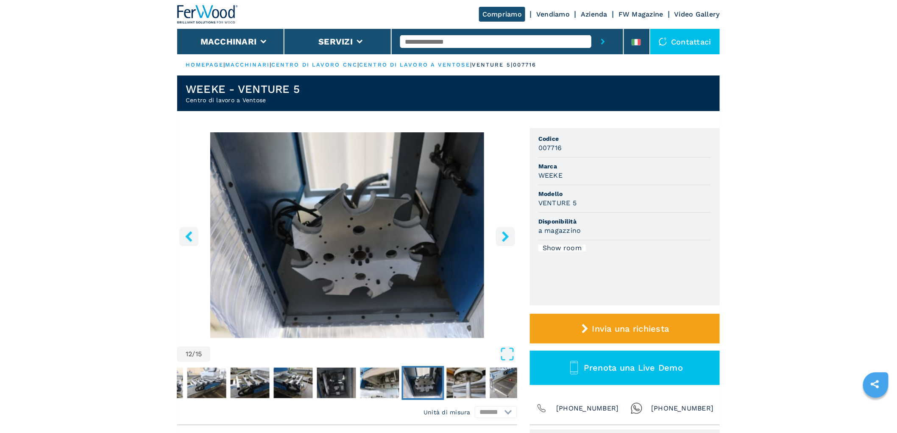
click at [505, 236] on icon "right-button" at bounding box center [505, 236] width 11 height 11
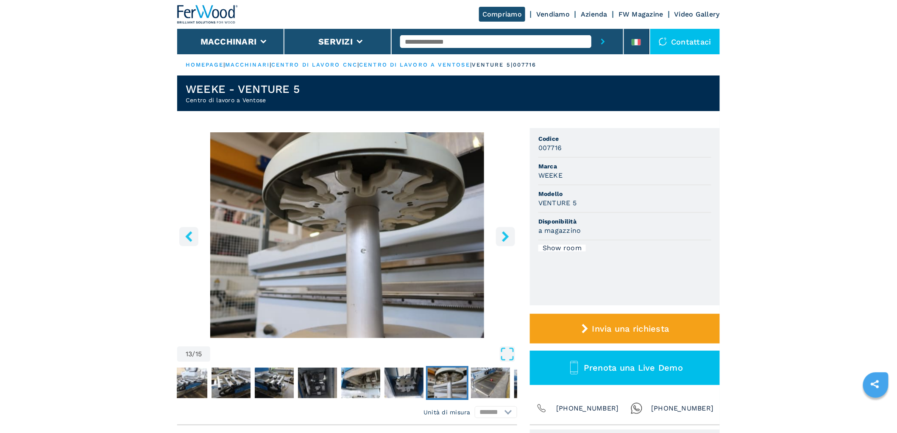
click at [505, 236] on icon "right-button" at bounding box center [505, 236] width 11 height 11
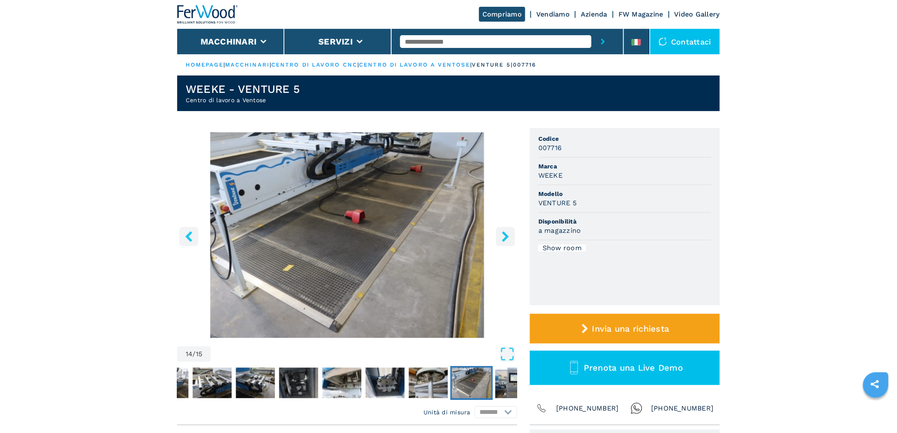
click at [189, 236] on icon "left-button" at bounding box center [188, 236] width 11 height 11
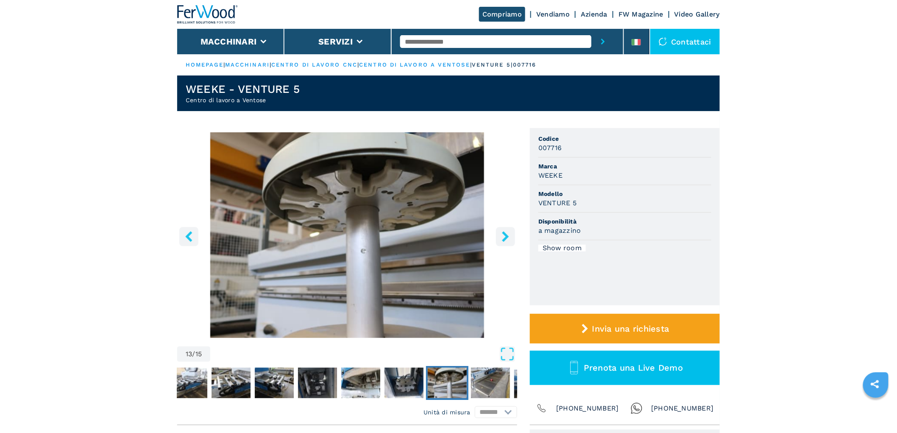
click at [189, 236] on icon "left-button" at bounding box center [188, 236] width 11 height 11
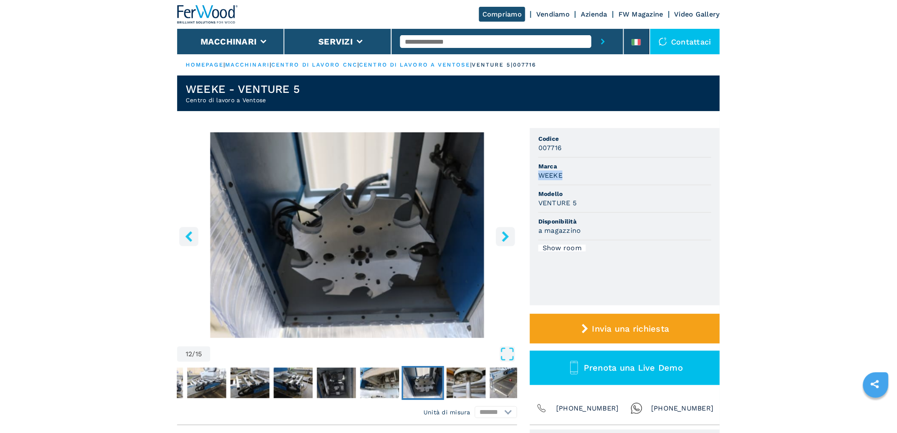
drag, startPoint x: 811, startPoint y: 171, endPoint x: 812, endPoint y: 162, distance: 8.9
click at [480, 37] on input "text" at bounding box center [495, 41] width 191 height 13
type input "******"
click at [591, 29] on button "submit-button" at bounding box center [602, 41] width 23 height 25
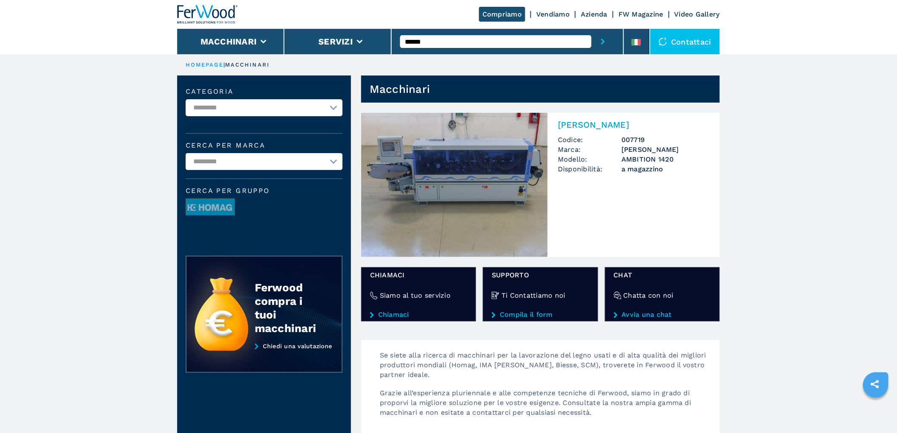
click at [608, 119] on h2 "[PERSON_NAME]" at bounding box center [634, 124] width 152 height 10
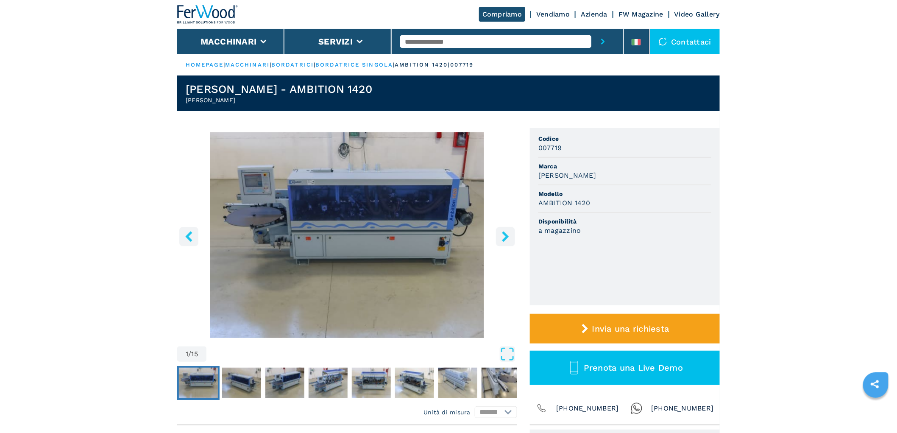
click at [511, 230] on button "right-button" at bounding box center [505, 236] width 19 height 19
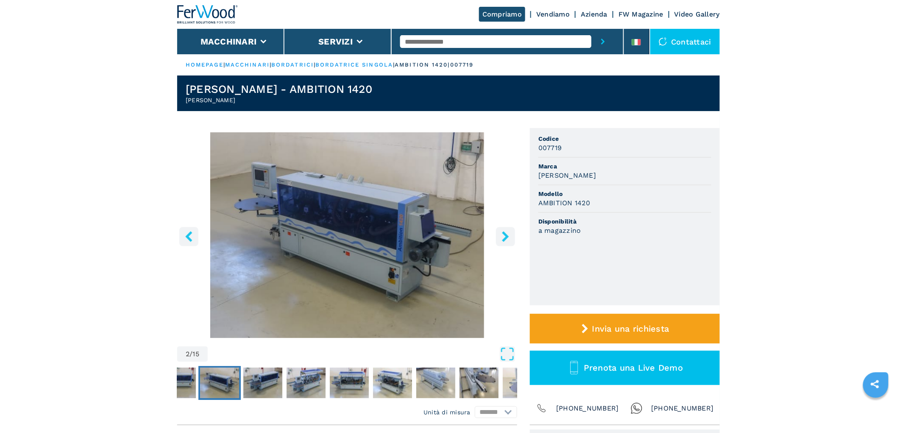
click at [511, 230] on button "right-button" at bounding box center [505, 236] width 19 height 19
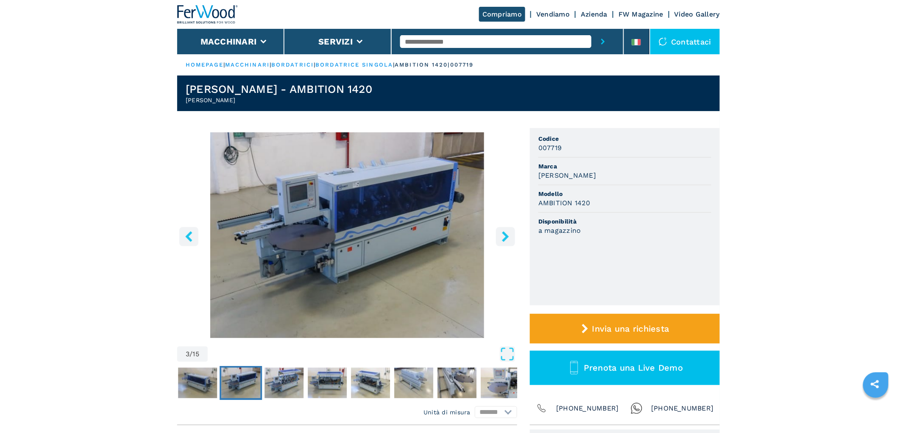
click at [511, 230] on button "right-button" at bounding box center [505, 236] width 19 height 19
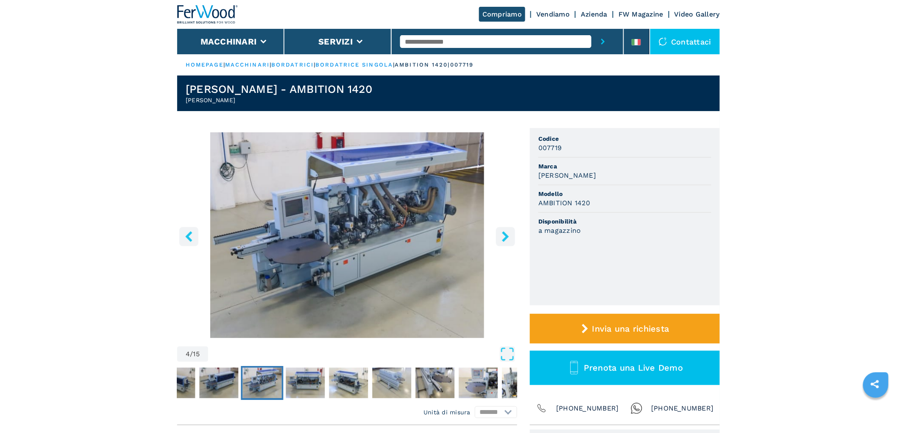
click at [511, 230] on button "right-button" at bounding box center [505, 236] width 19 height 19
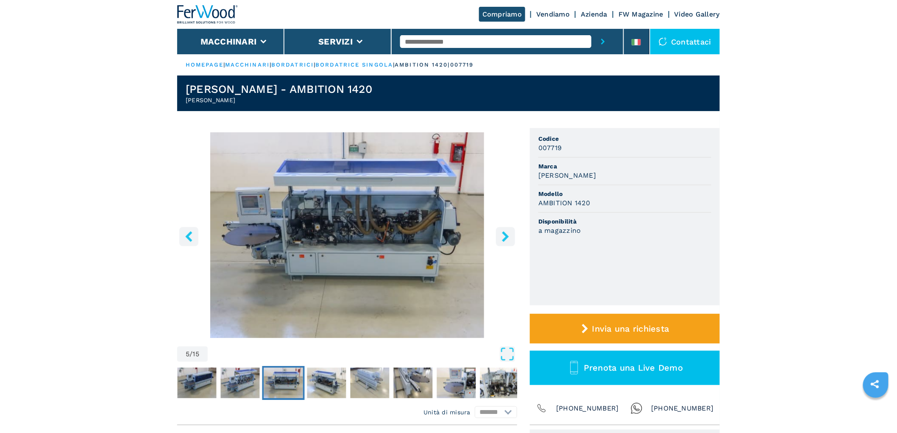
click at [511, 230] on button "right-button" at bounding box center [505, 236] width 19 height 19
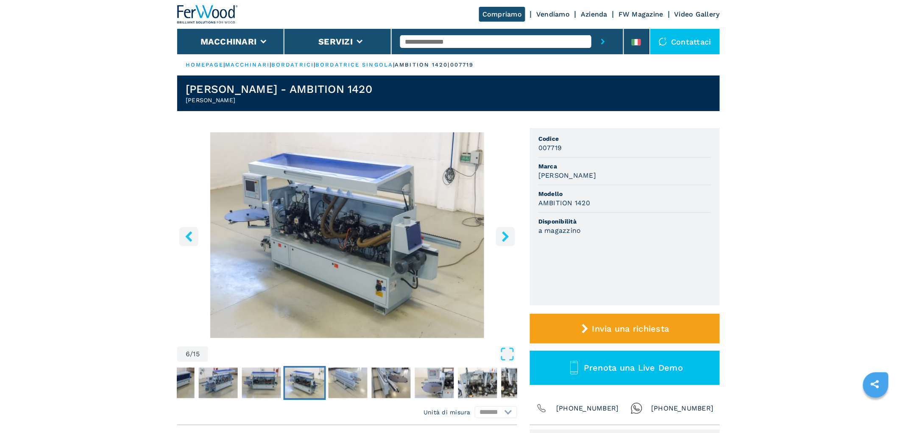
click at [511, 230] on button "right-button" at bounding box center [505, 236] width 19 height 19
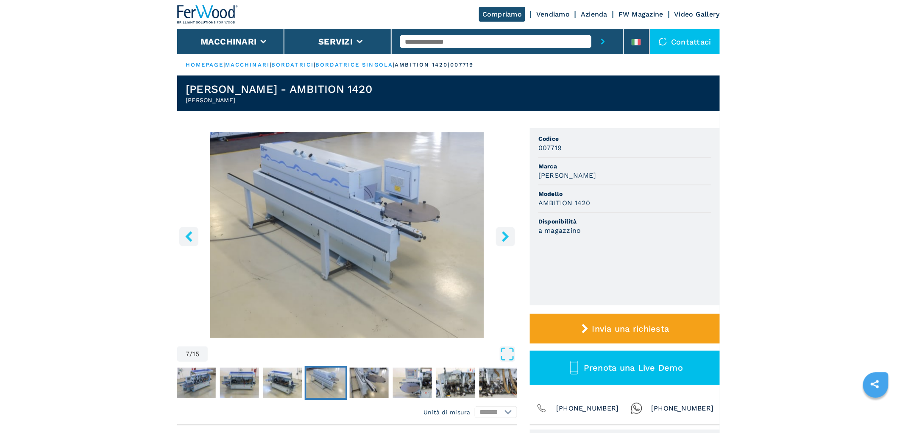
click at [426, 45] on input "text" at bounding box center [495, 41] width 191 height 13
type input "******"
click at [591, 29] on button "submit-button" at bounding box center [602, 41] width 23 height 25
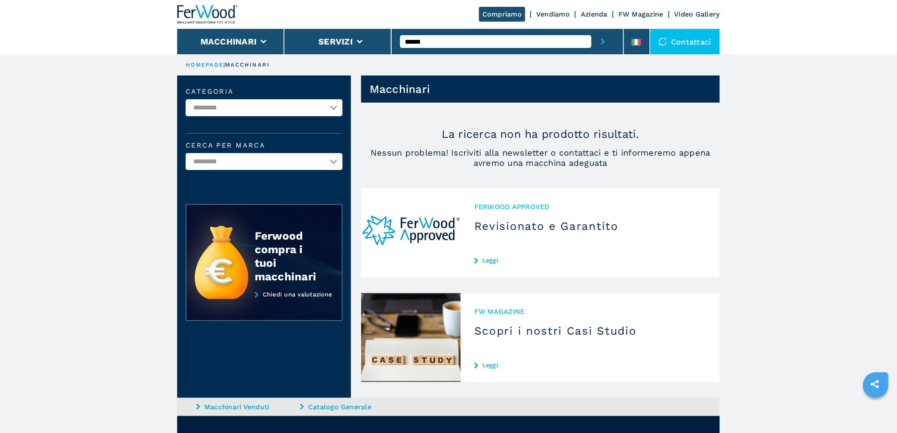
drag, startPoint x: 433, startPoint y: 43, endPoint x: 411, endPoint y: 41, distance: 22.1
click at [411, 41] on input "******" at bounding box center [495, 41] width 191 height 13
type input "******"
click at [591, 29] on button "submit-button" at bounding box center [602, 41] width 23 height 25
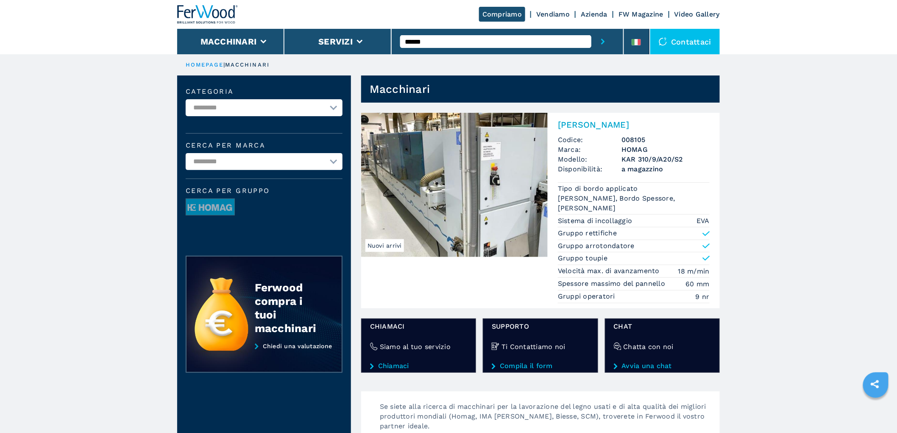
click at [627, 126] on h2 "[PERSON_NAME]" at bounding box center [634, 124] width 152 height 10
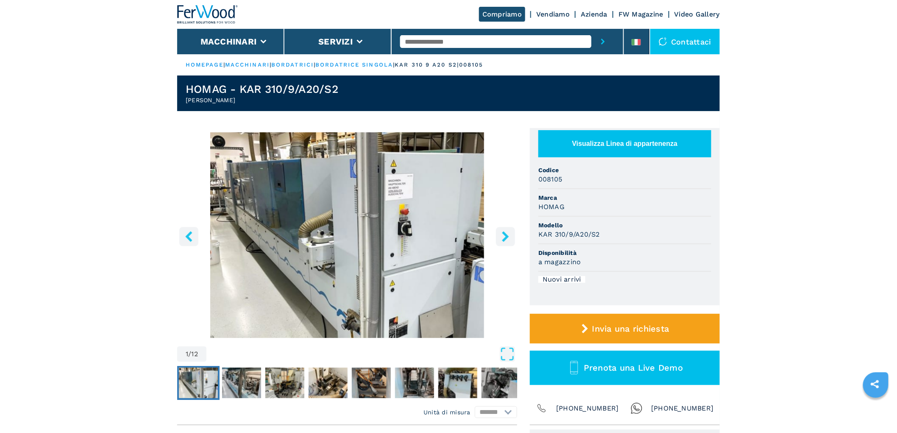
click at [505, 235] on icon "right-button" at bounding box center [505, 236] width 7 height 11
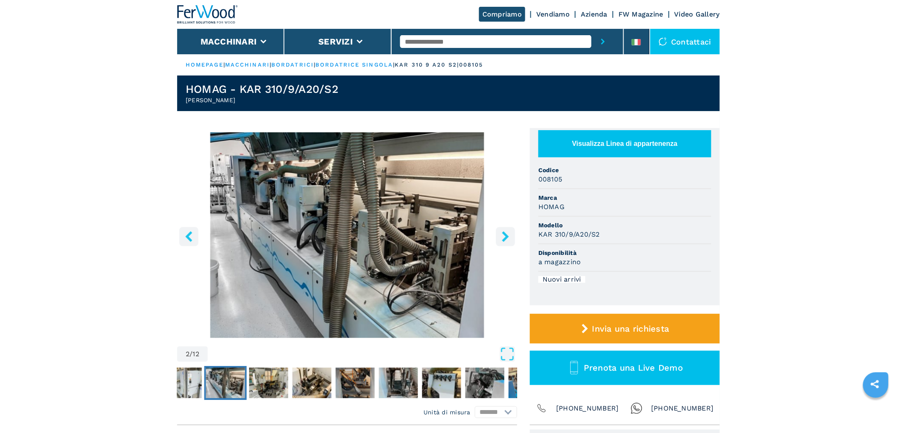
click at [506, 235] on icon "right-button" at bounding box center [505, 236] width 7 height 11
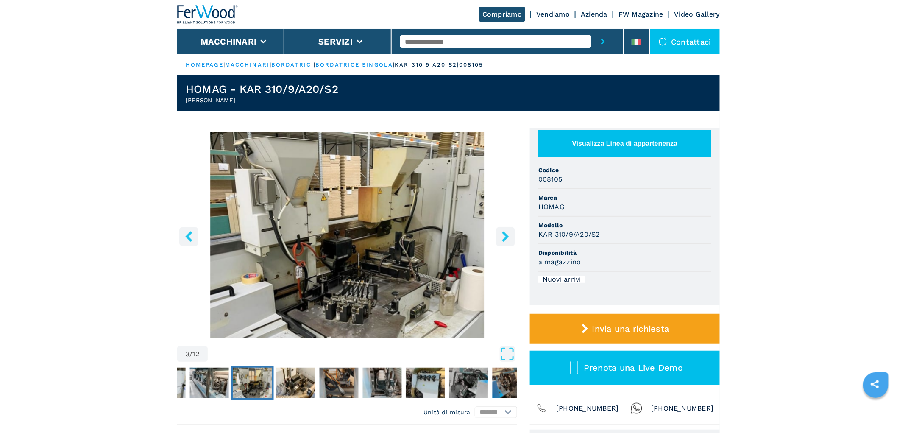
click at [506, 236] on icon "right-button" at bounding box center [505, 236] width 7 height 11
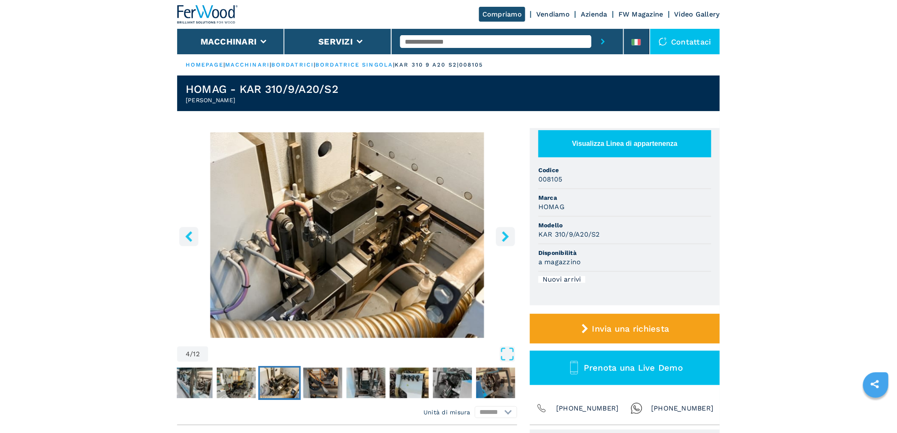
click at [506, 236] on icon "right-button" at bounding box center [505, 236] width 7 height 11
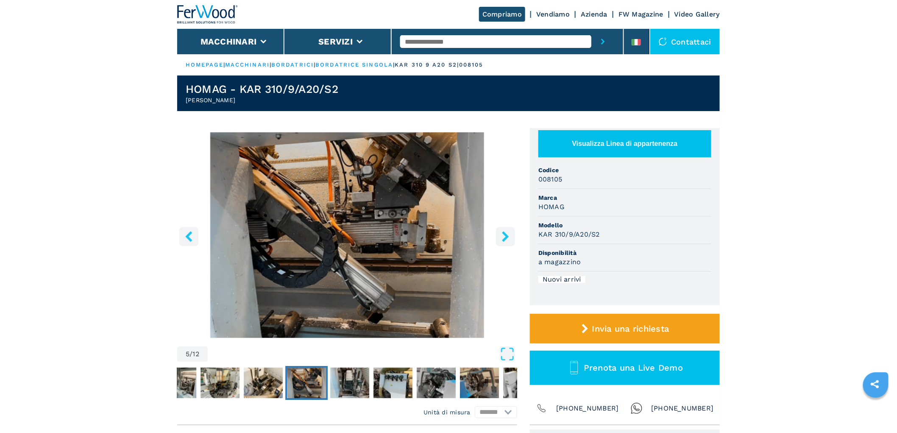
click at [509, 236] on icon "right-button" at bounding box center [505, 236] width 11 height 11
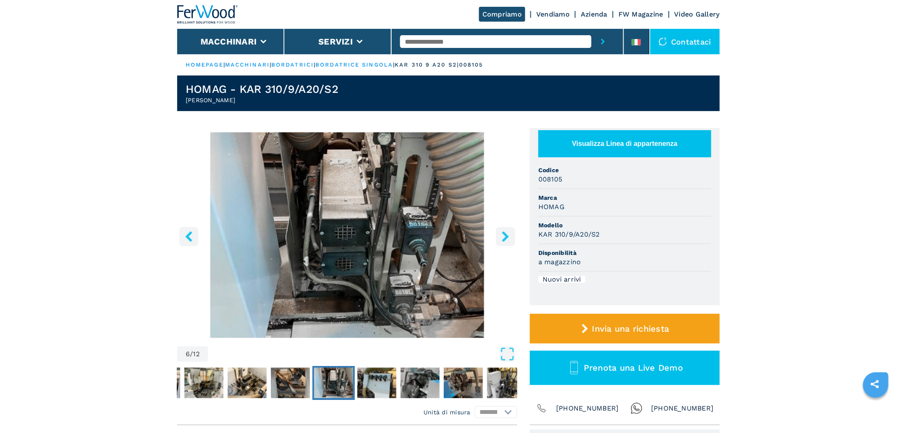
click at [510, 236] on icon "right-button" at bounding box center [505, 236] width 11 height 11
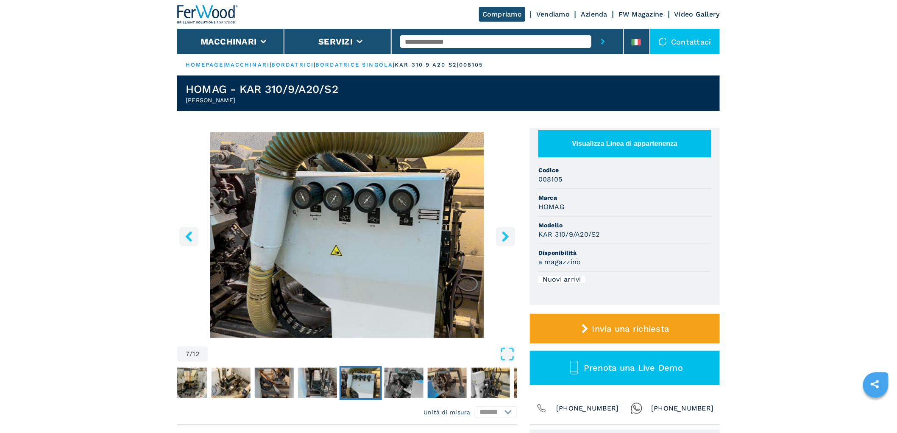
click at [510, 236] on icon "right-button" at bounding box center [505, 236] width 11 height 11
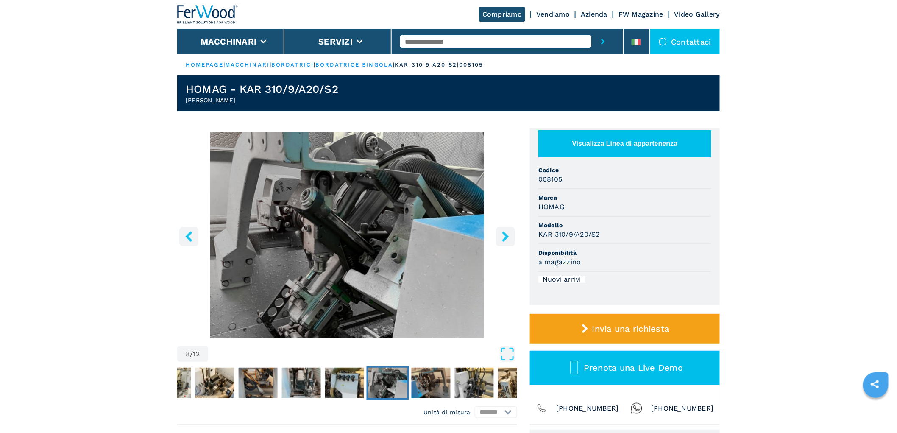
click at [511, 236] on button "right-button" at bounding box center [505, 236] width 19 height 19
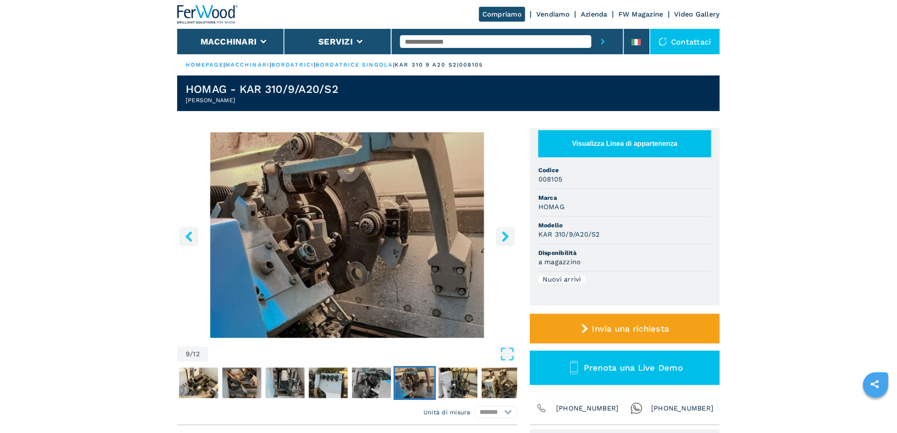
click at [511, 236] on button "right-button" at bounding box center [505, 236] width 19 height 19
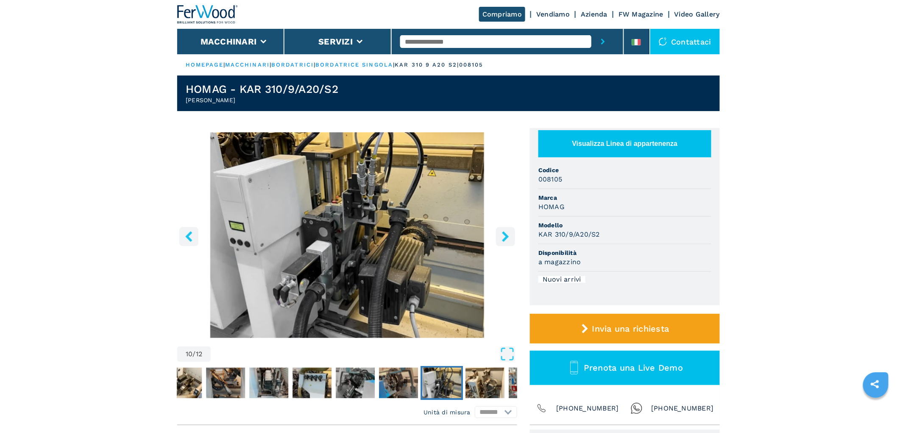
click at [511, 236] on button "right-button" at bounding box center [505, 236] width 19 height 19
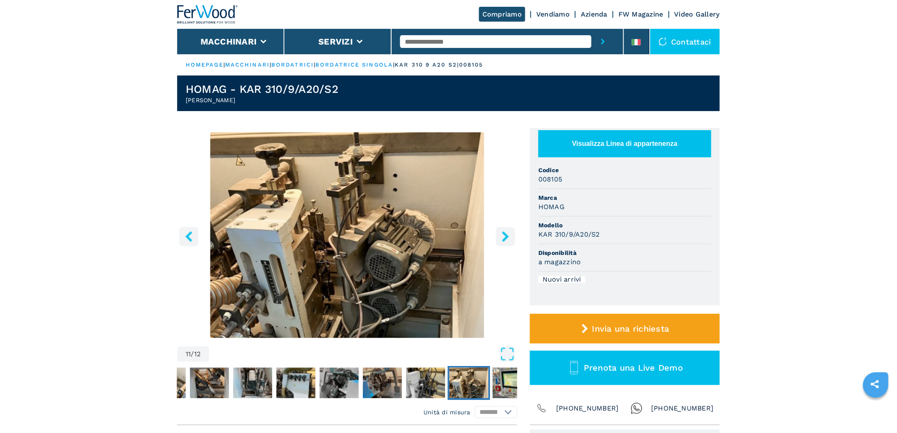
click at [511, 236] on button "right-button" at bounding box center [505, 236] width 19 height 19
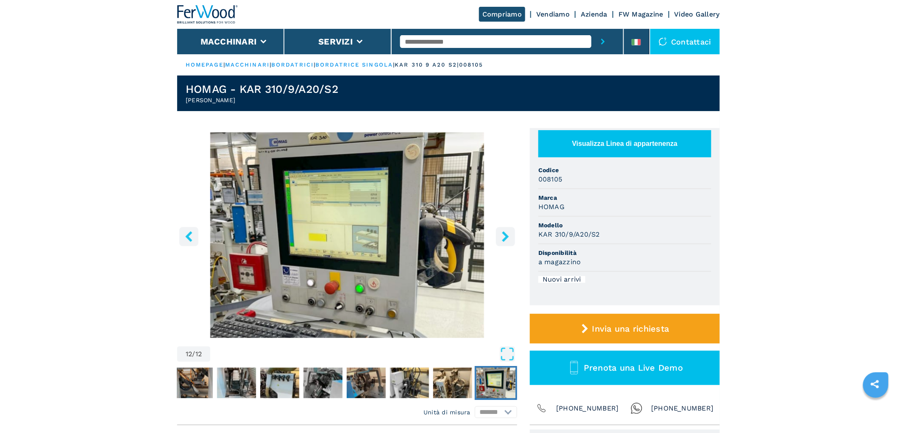
click at [511, 236] on button "right-button" at bounding box center [505, 236] width 19 height 19
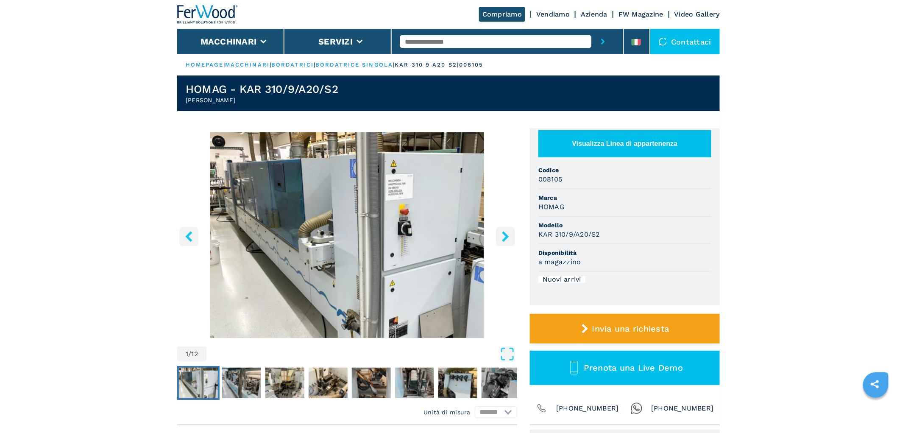
click at [511, 236] on button "right-button" at bounding box center [505, 236] width 19 height 19
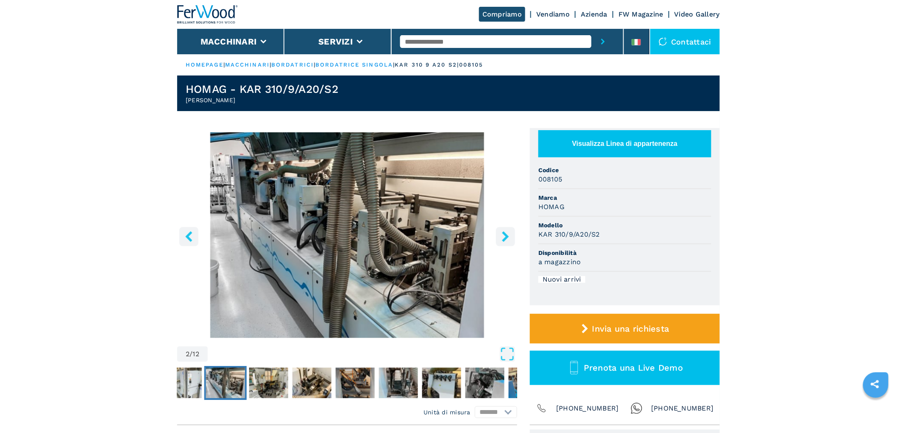
click at [511, 236] on button "right-button" at bounding box center [505, 236] width 19 height 19
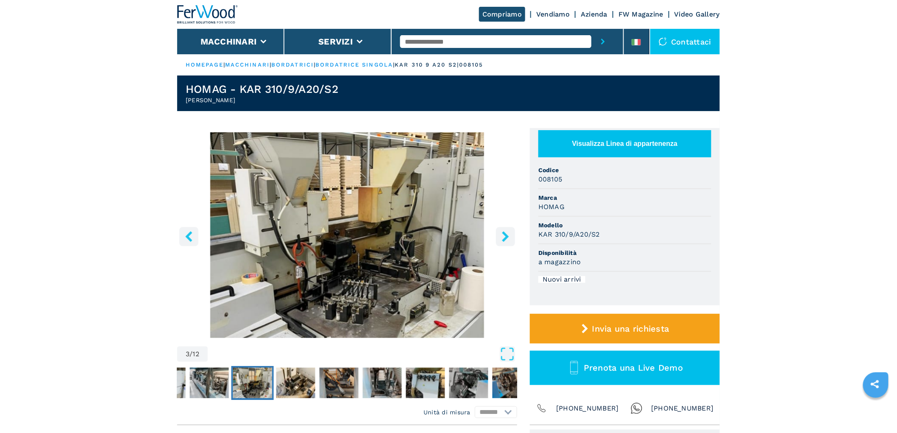
click at [513, 237] on button "right-button" at bounding box center [505, 236] width 19 height 19
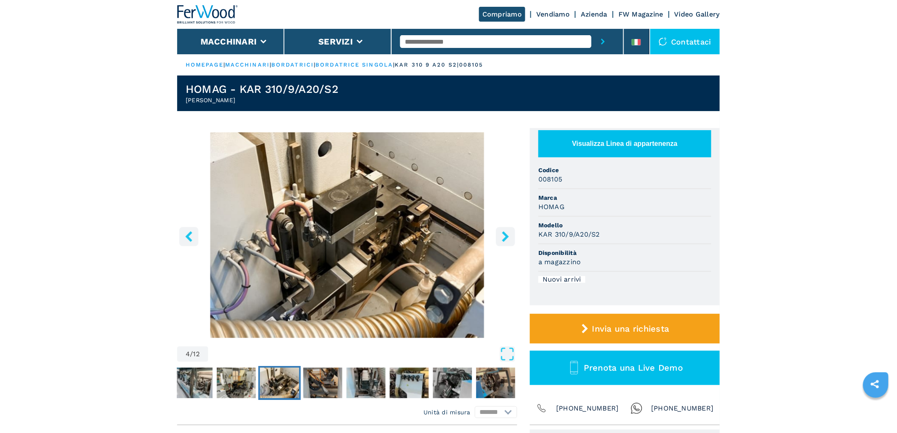
click at [513, 237] on button "right-button" at bounding box center [505, 236] width 19 height 19
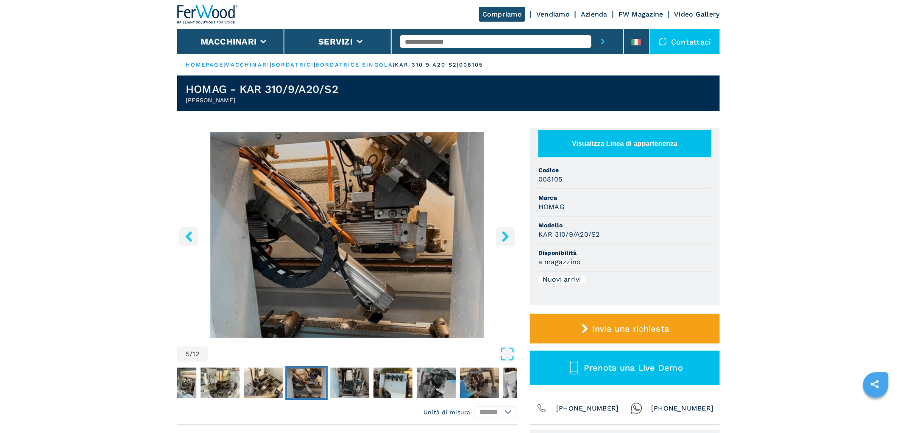
click at [513, 237] on button "right-button" at bounding box center [505, 236] width 19 height 19
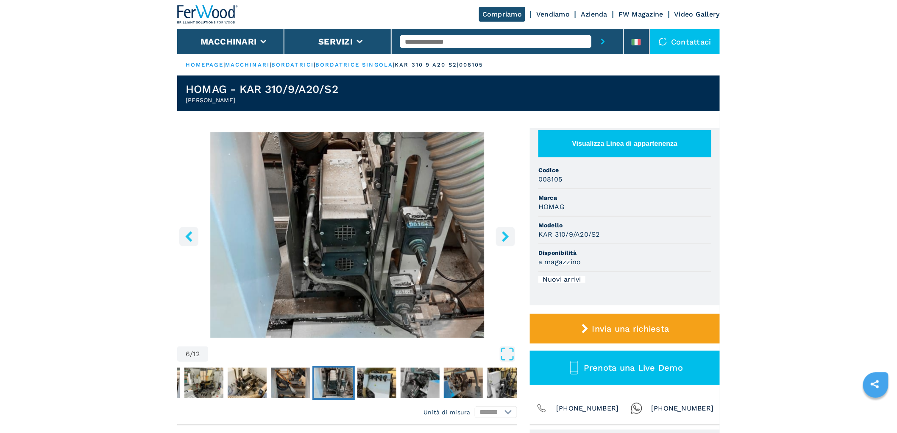
click at [513, 237] on button "right-button" at bounding box center [505, 236] width 19 height 19
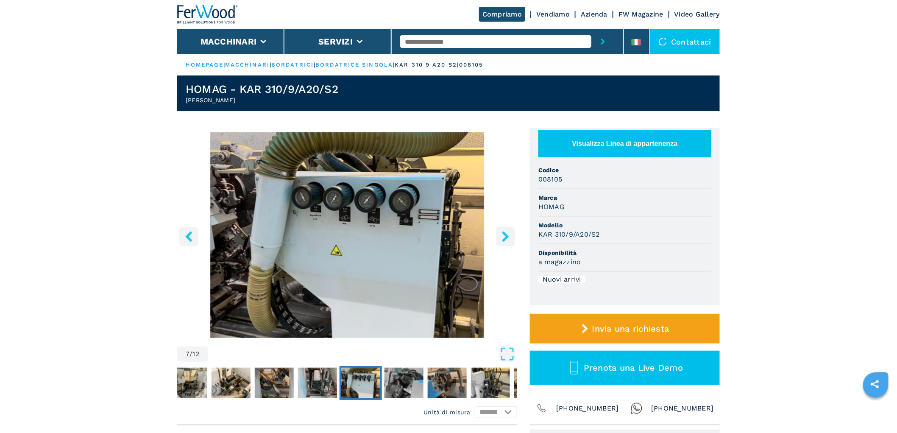
click at [513, 237] on button "right-button" at bounding box center [505, 236] width 19 height 19
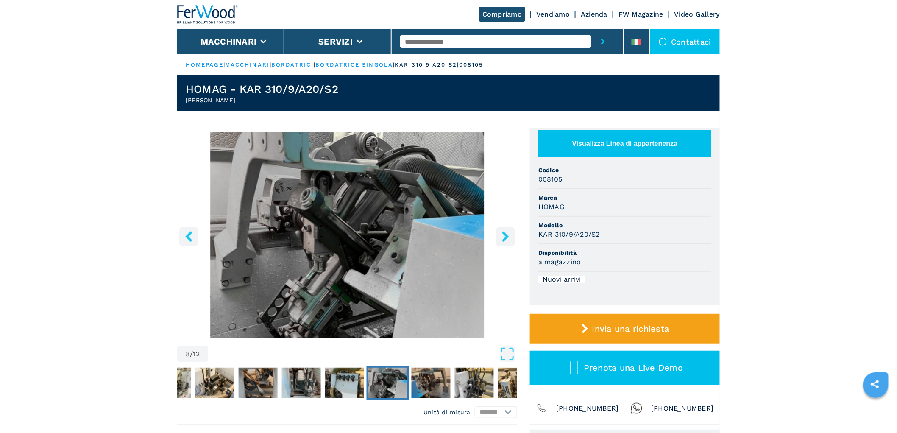
click at [513, 237] on button "right-button" at bounding box center [505, 236] width 19 height 19
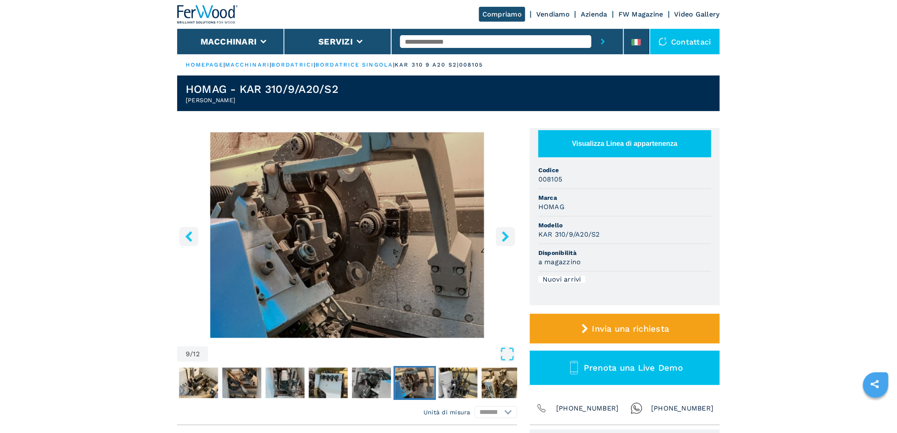
click at [513, 237] on button "right-button" at bounding box center [505, 236] width 19 height 19
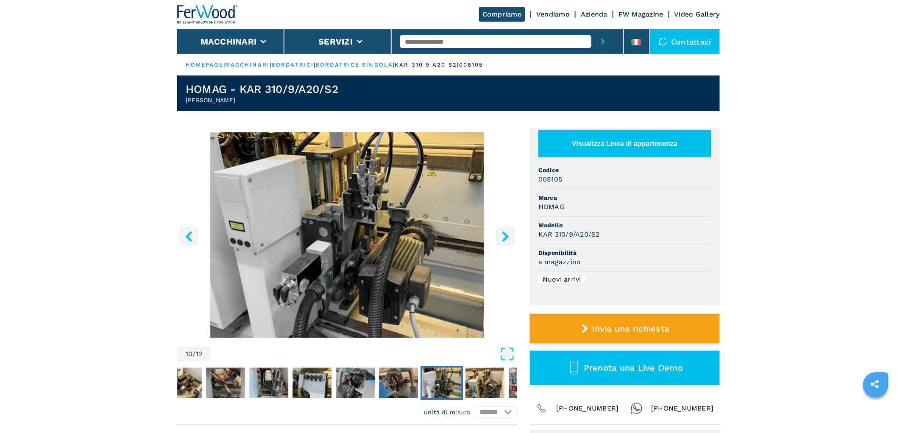
click at [505, 237] on icon "right-button" at bounding box center [505, 236] width 11 height 11
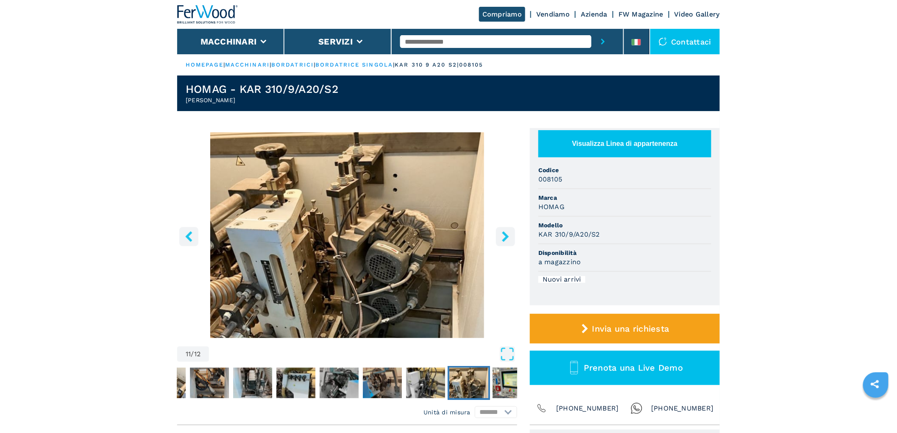
click at [486, 47] on input "text" at bounding box center [495, 41] width 191 height 13
click at [414, 44] on input "text" at bounding box center [495, 41] width 191 height 13
type input "****"
click at [591, 29] on button "submit-button" at bounding box center [602, 41] width 23 height 25
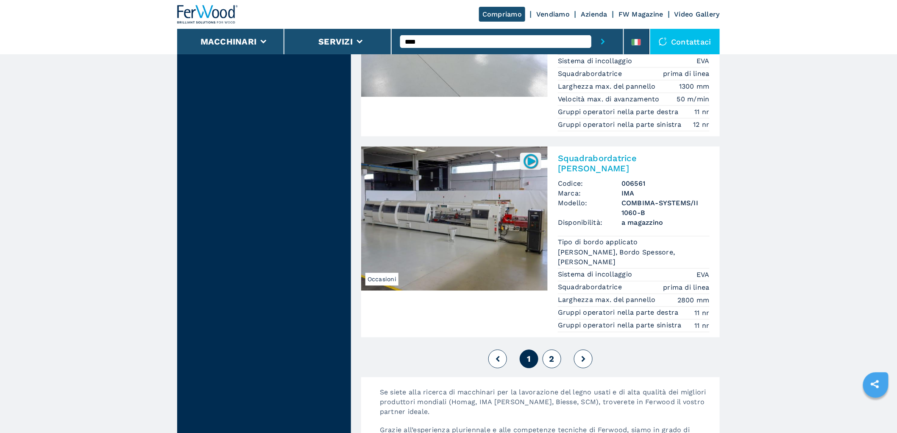
scroll to position [2213, 0]
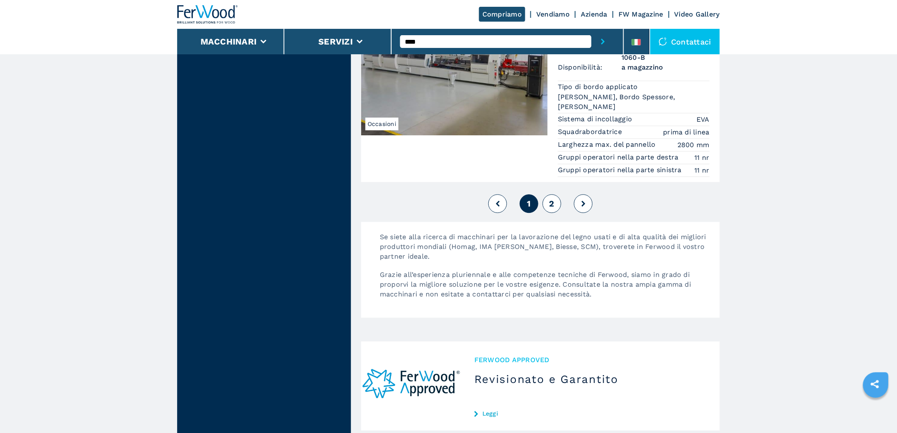
click at [556, 194] on button "2" at bounding box center [551, 203] width 19 height 19
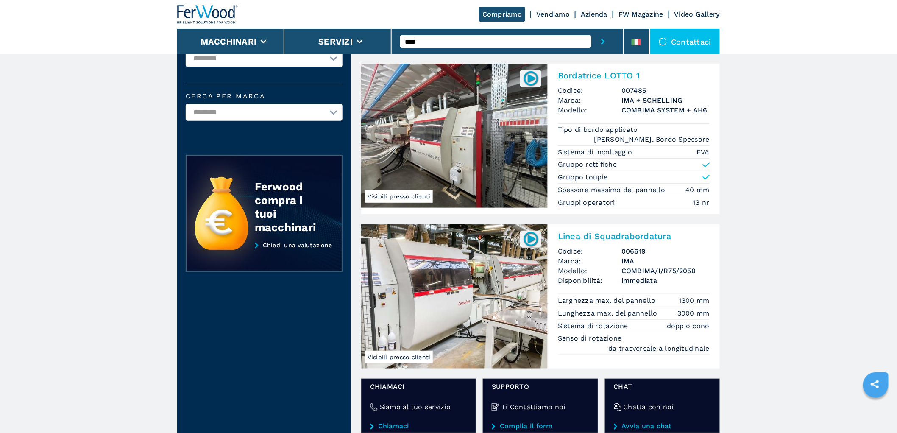
scroll to position [188, 0]
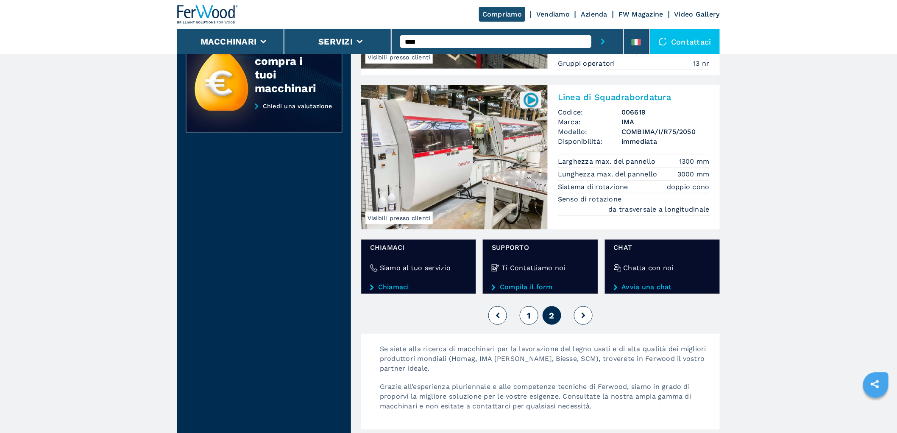
click at [491, 45] on input "****" at bounding box center [495, 41] width 191 height 13
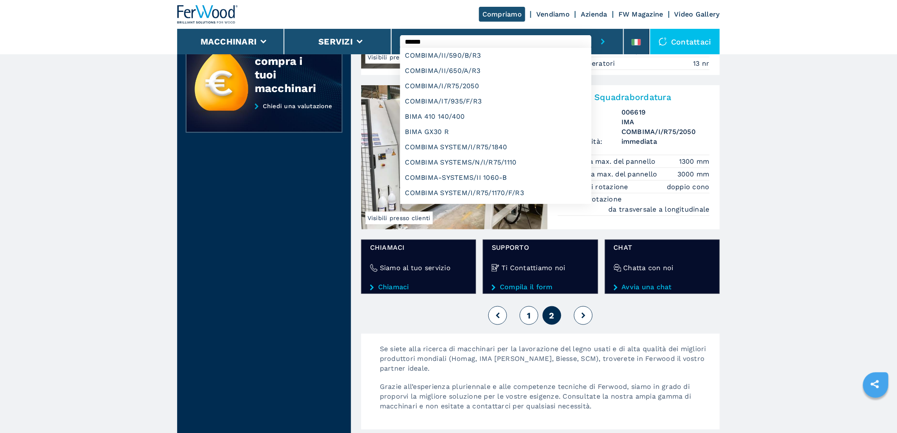
type input "******"
click at [591, 29] on button "submit-button" at bounding box center [602, 41] width 23 height 25
